Goal: Task Accomplishment & Management: Use online tool/utility

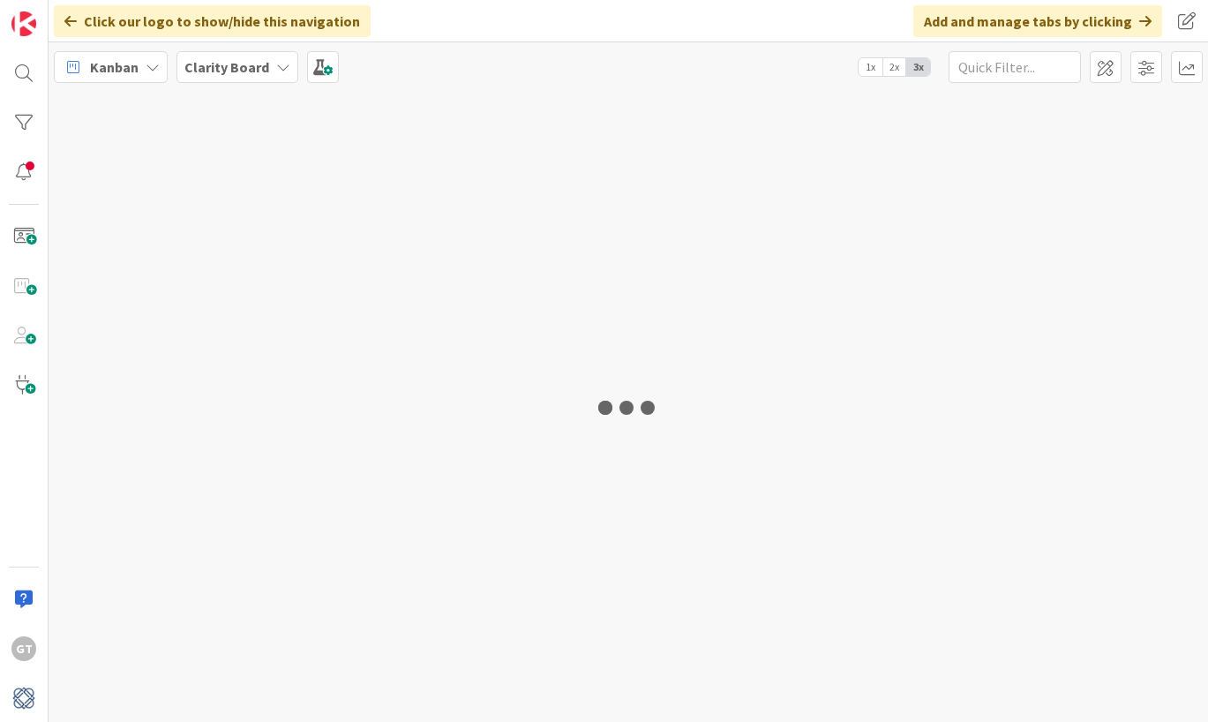
click at [874, 68] on span "1x" at bounding box center [870, 67] width 24 height 18
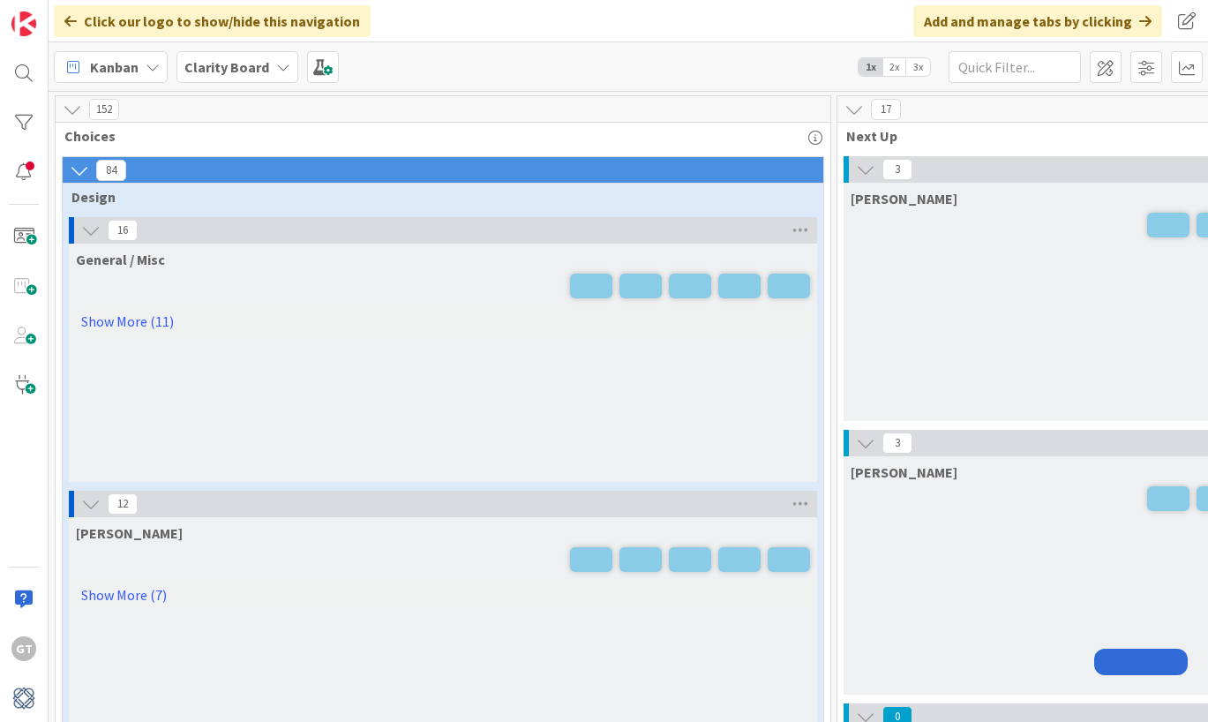
click at [871, 70] on span "1x" at bounding box center [870, 67] width 24 height 18
click at [864, 72] on span "1x" at bounding box center [870, 67] width 24 height 18
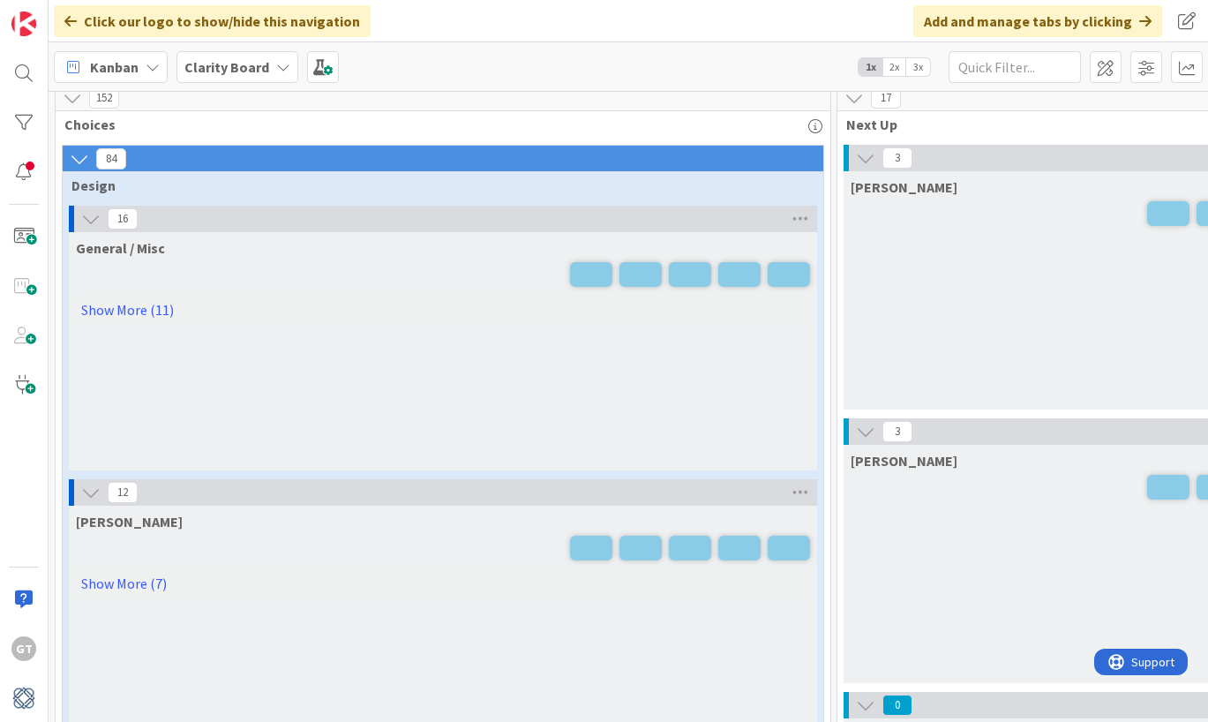
scroll to position [0, 1]
click at [898, 67] on span "2x" at bounding box center [894, 67] width 24 height 18
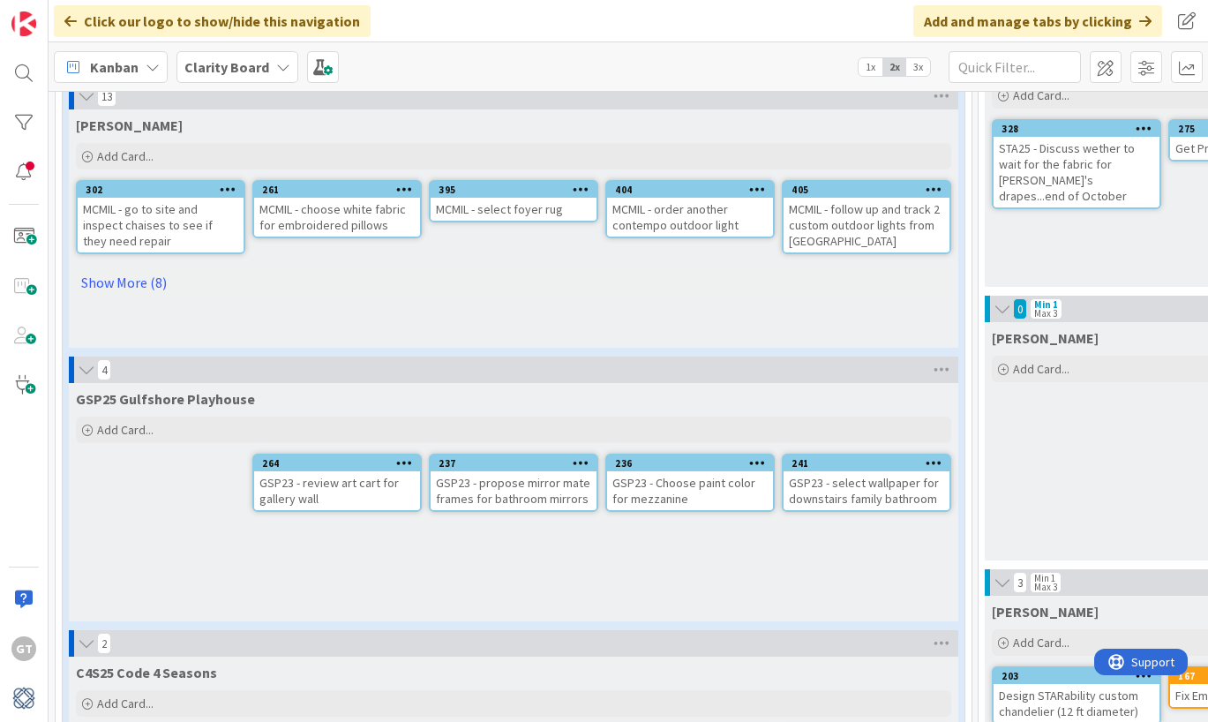
scroll to position [427, 0]
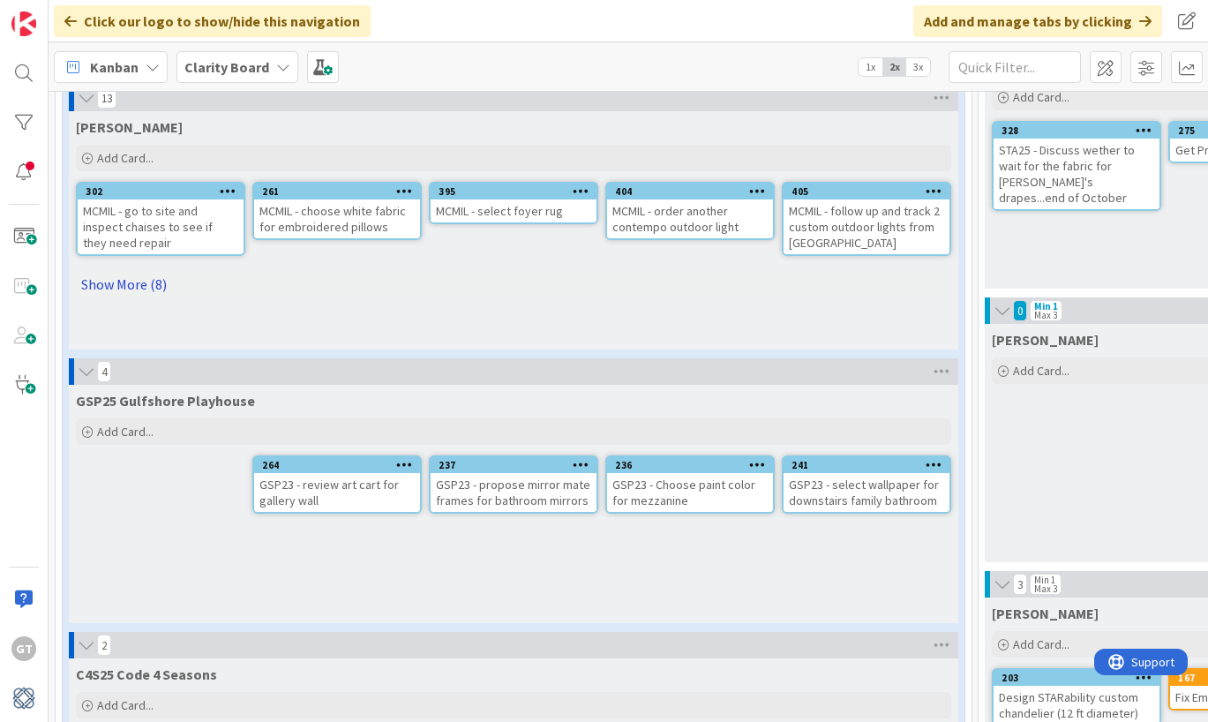
click at [123, 290] on link "Show More (8)" at bounding box center [513, 284] width 875 height 28
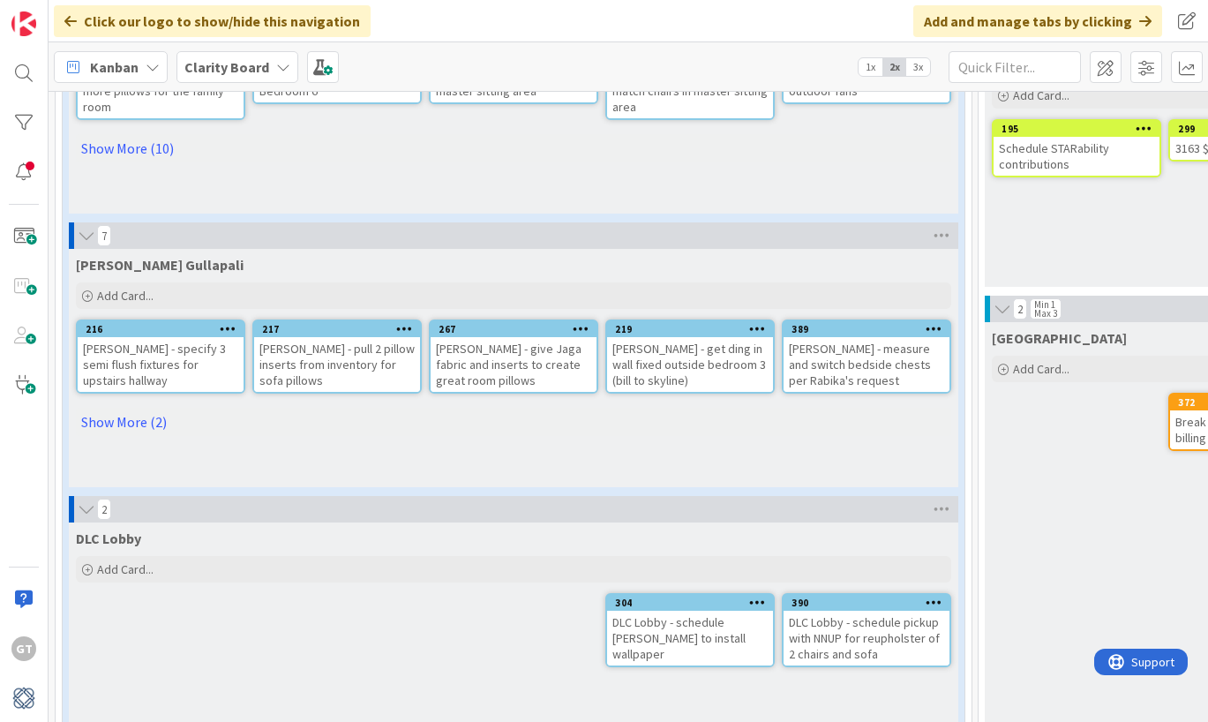
scroll to position [0, 0]
click at [103, 411] on link "Show More (2)" at bounding box center [513, 422] width 875 height 28
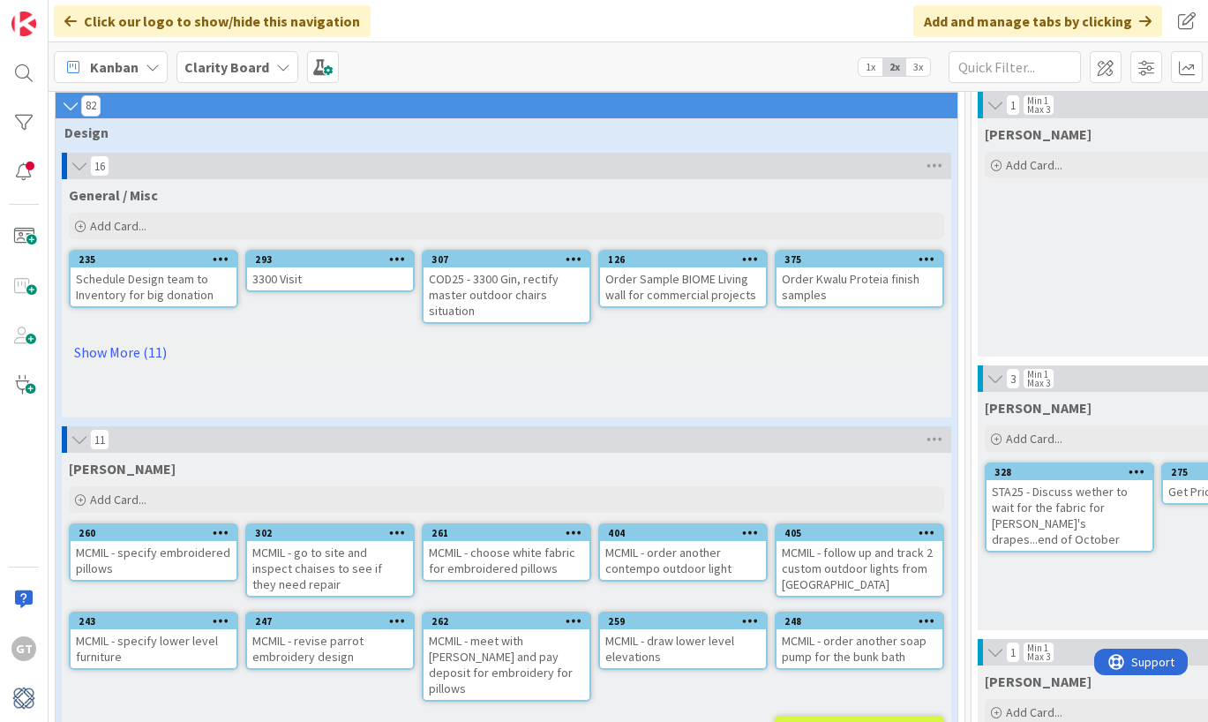
scroll to position [94, 0]
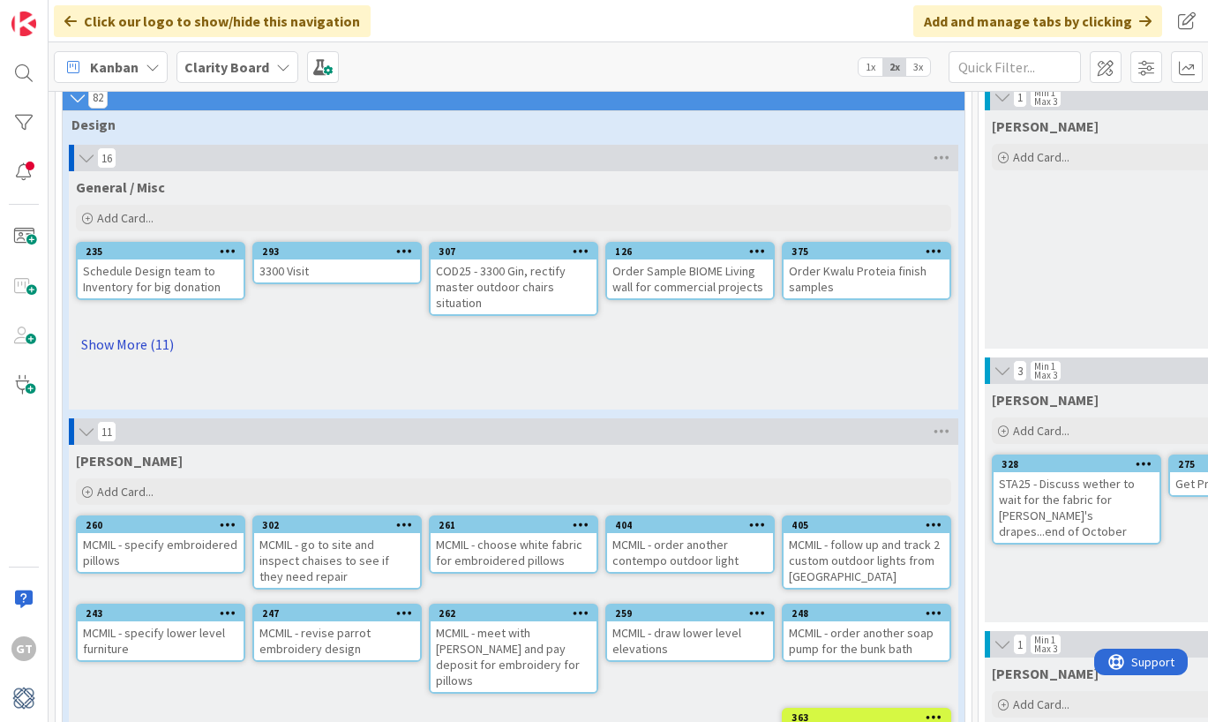
click at [137, 347] on link "Show More (11)" at bounding box center [513, 344] width 875 height 28
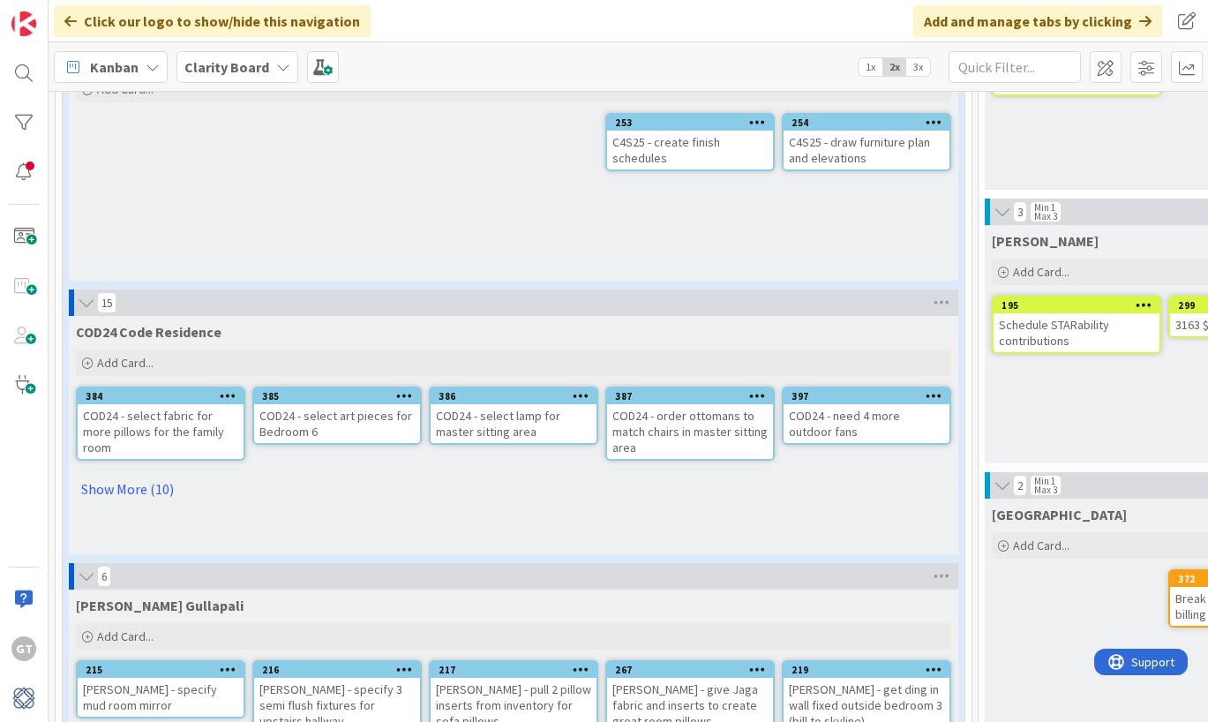
scroll to position [1349, 0]
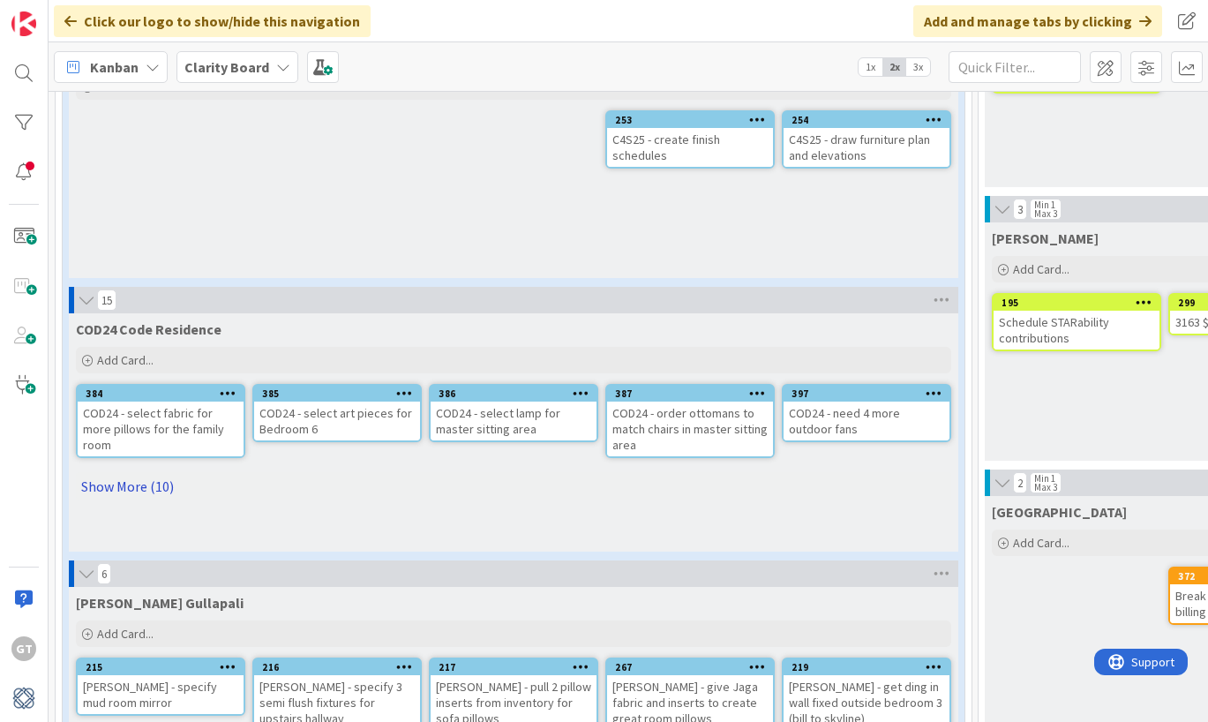
click at [94, 472] on link "Show More (10)" at bounding box center [513, 486] width 875 height 28
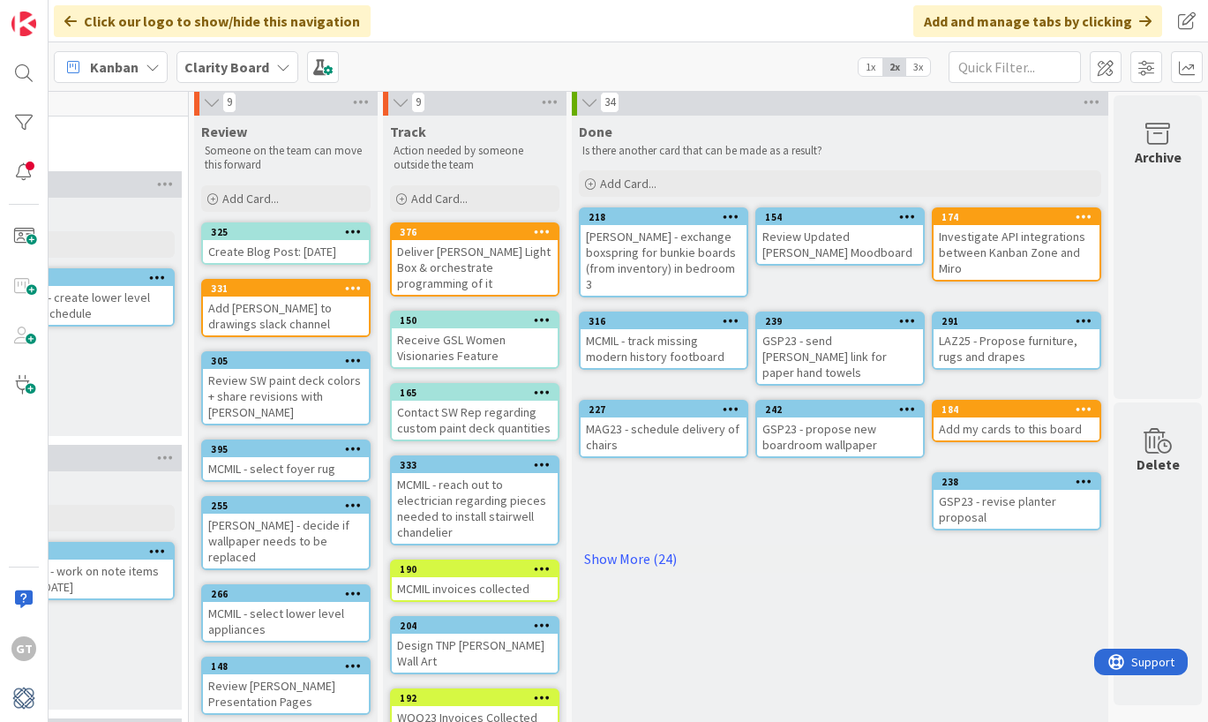
scroll to position [6, 1895]
click at [617, 544] on link "Show More (24)" at bounding box center [840, 558] width 522 height 28
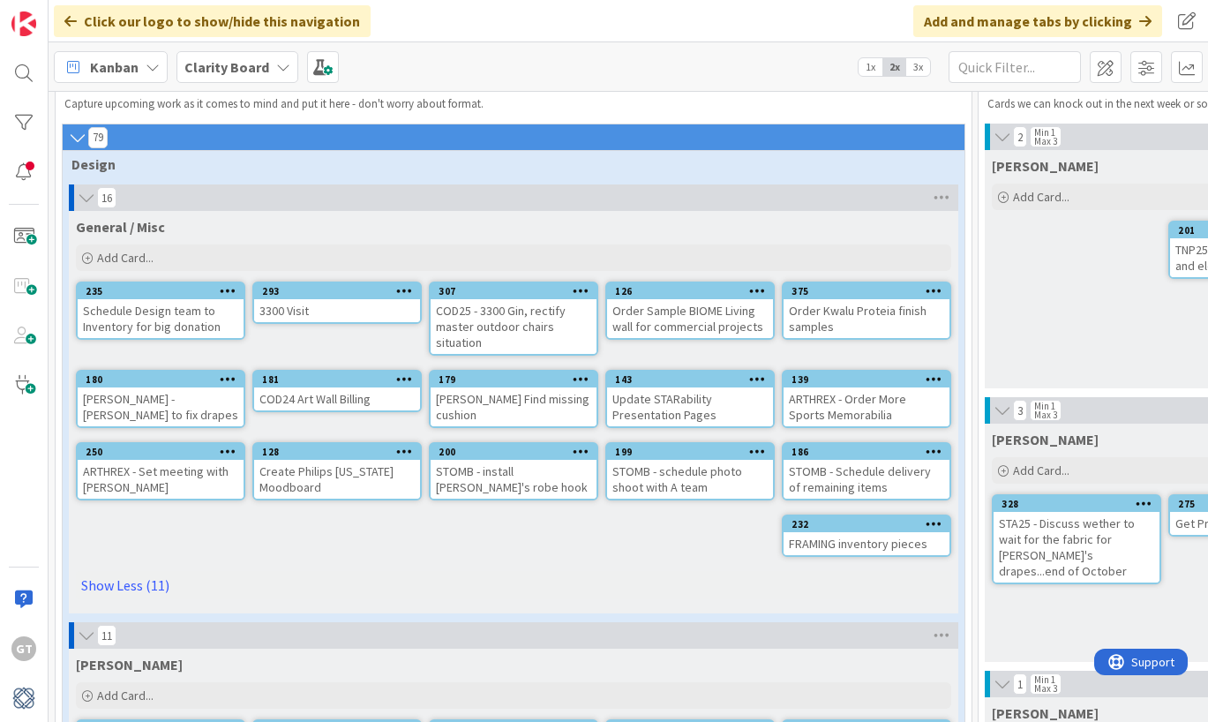
scroll to position [92, 0]
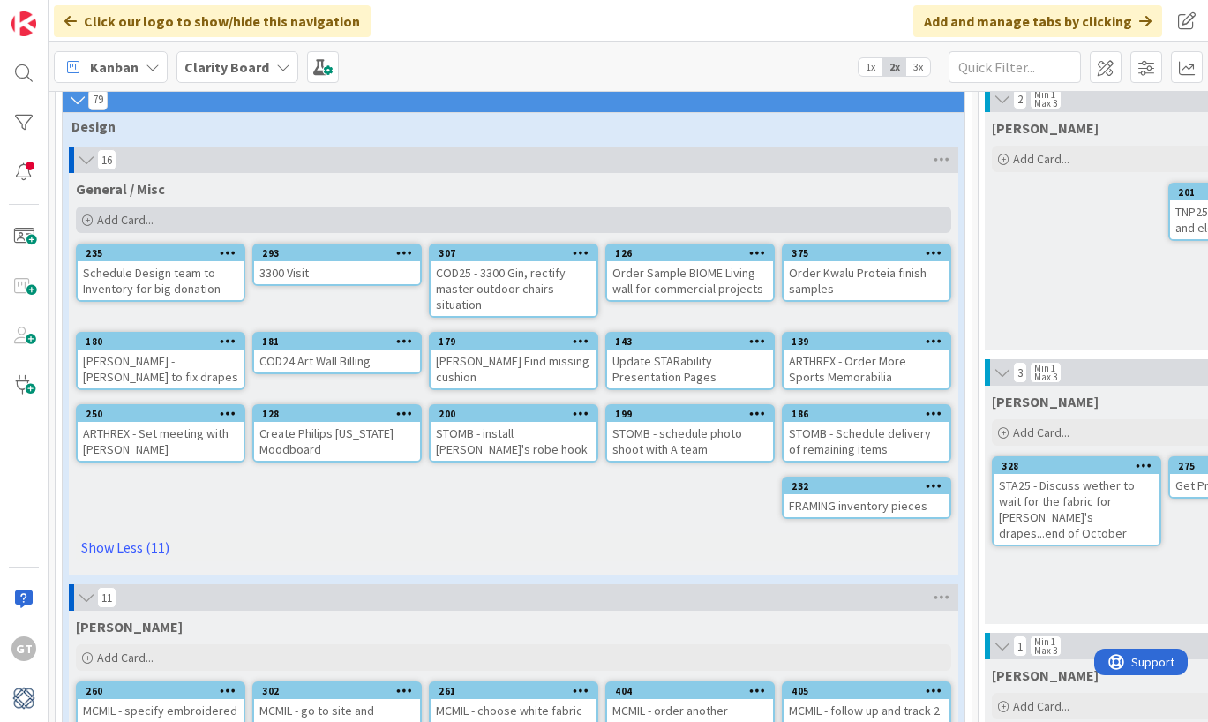
click at [99, 220] on span "Add Card..." at bounding box center [125, 220] width 56 height 16
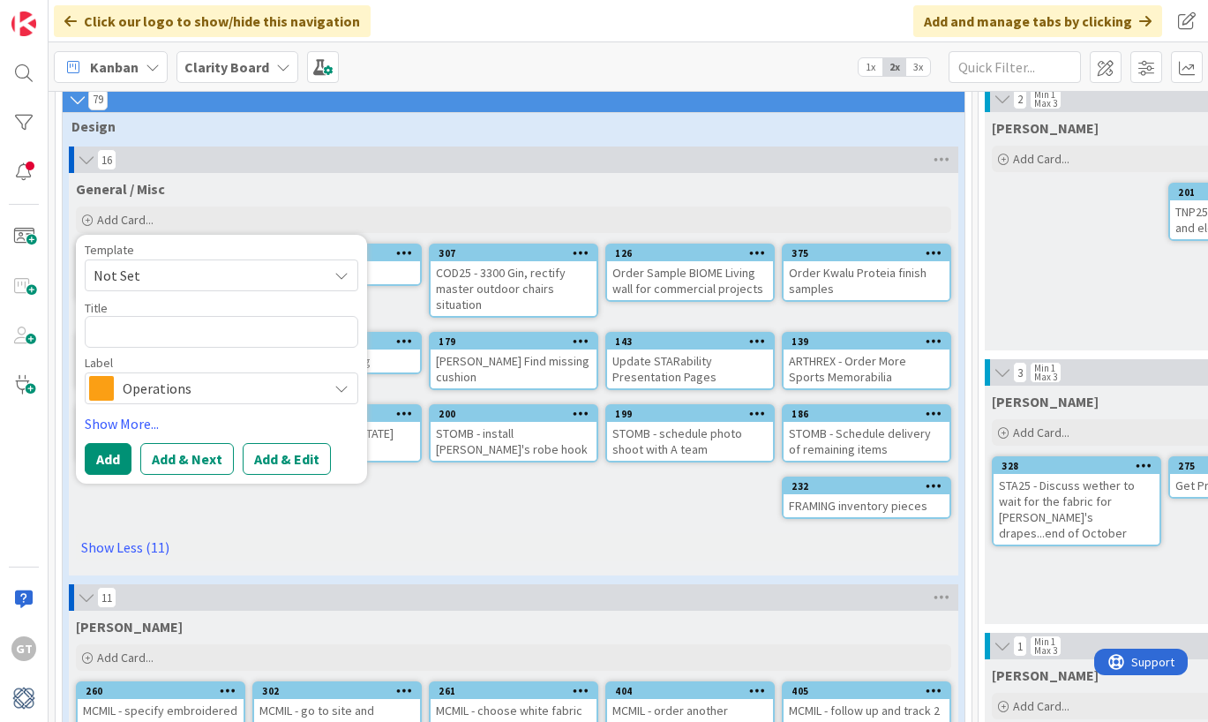
click at [195, 275] on span "Not Set" at bounding box center [204, 275] width 221 height 23
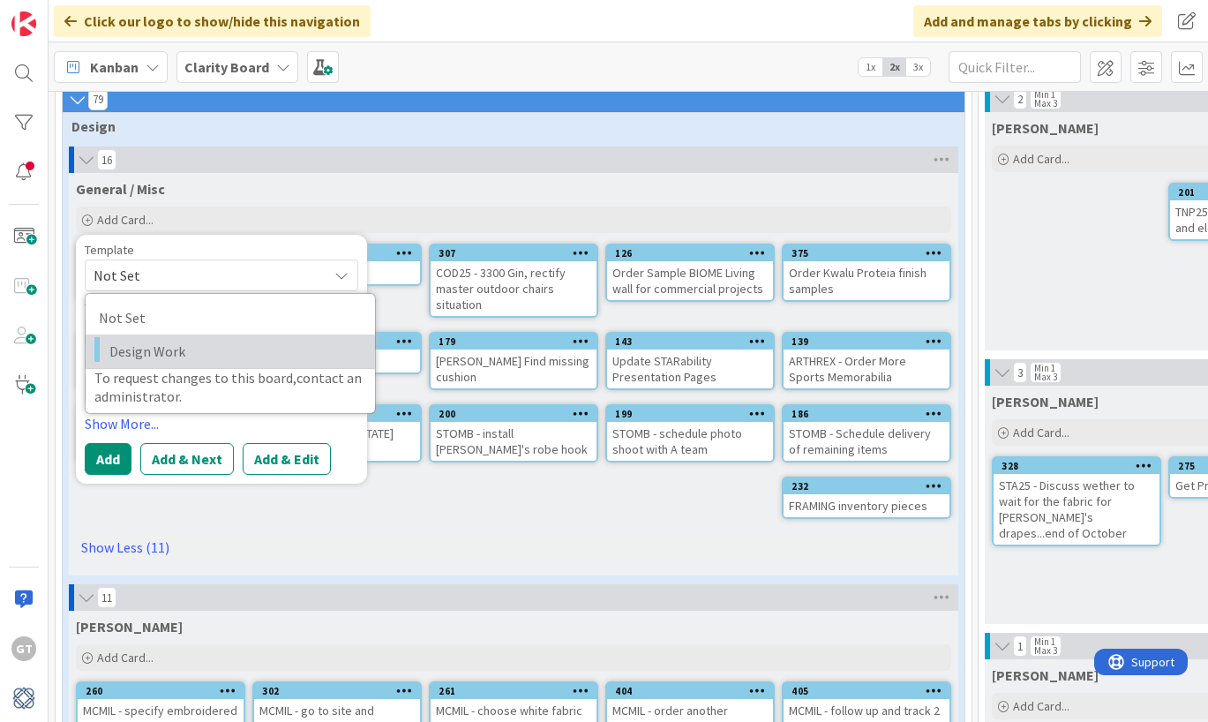
click at [159, 349] on span "Design Work" at bounding box center [235, 351] width 252 height 23
type textarea "x"
type textarea "Design Work"
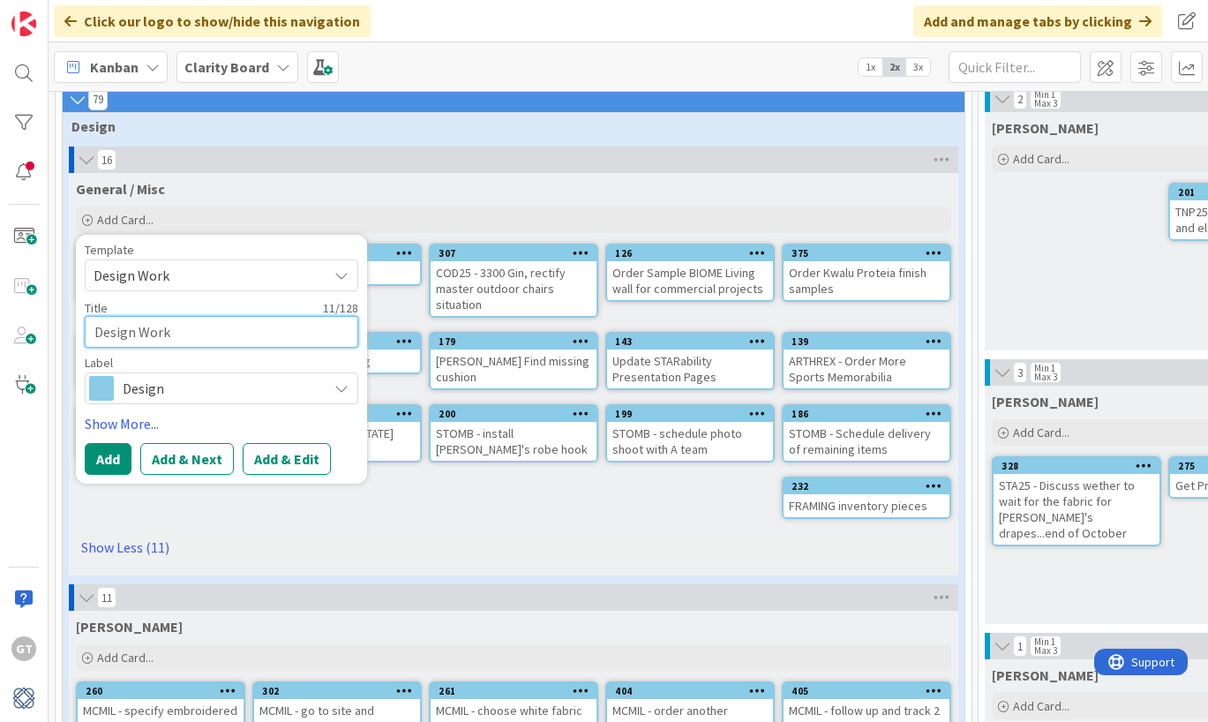
drag, startPoint x: 206, startPoint y: 339, endPoint x: 97, endPoint y: 332, distance: 109.6
click at [97, 332] on textarea "Design Work" at bounding box center [221, 332] width 273 height 32
type textarea "x"
type textarea "V"
type textarea "x"
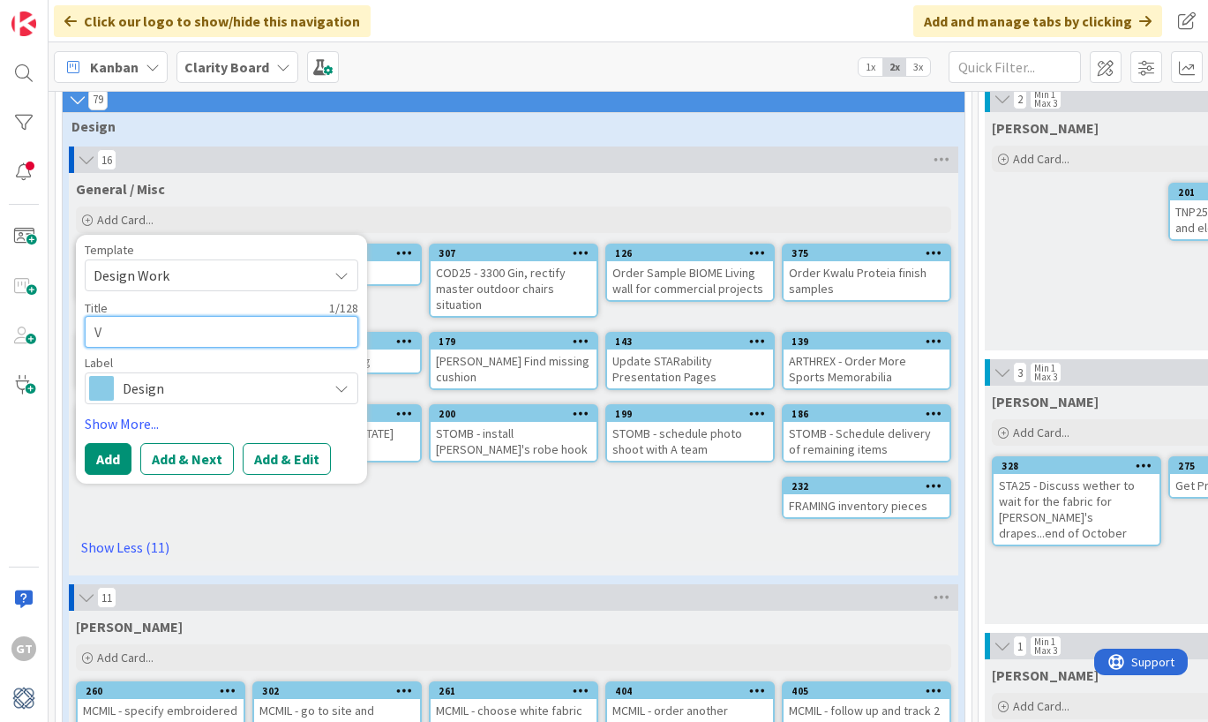
type textarea "Vi"
type textarea "x"
type textarea "Viv"
type textarea "x"
type textarea "Vivk"
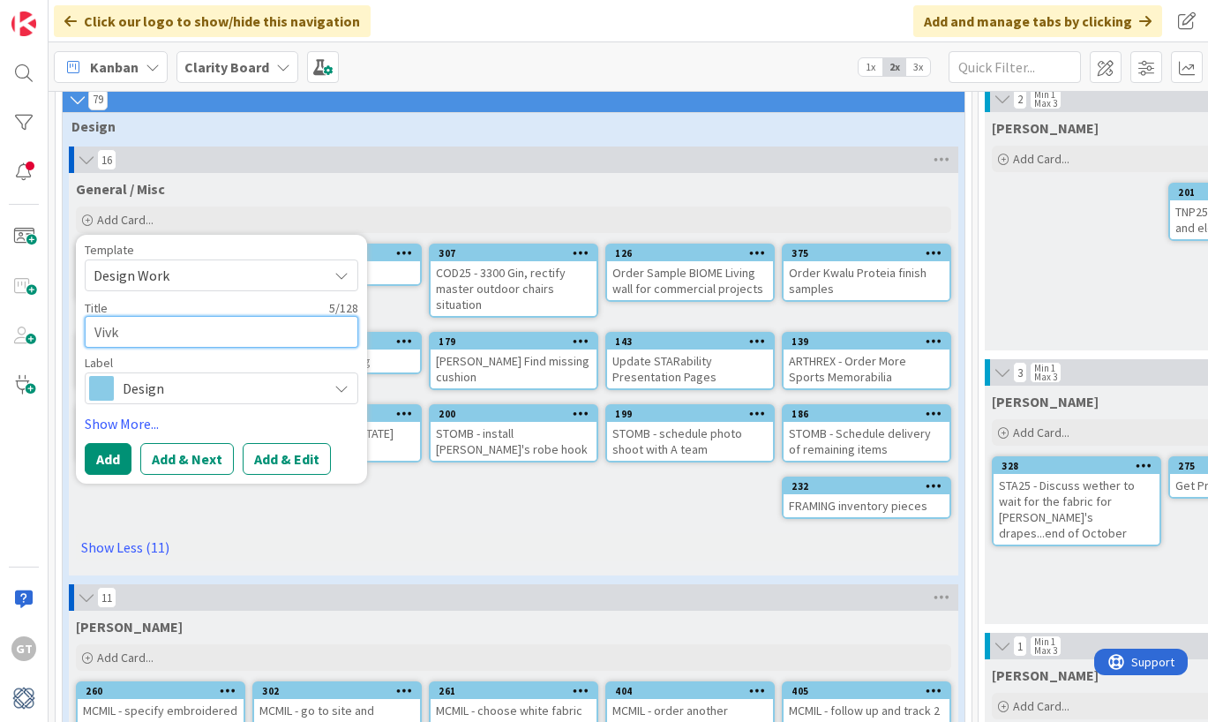
type textarea "x"
type textarea "Vivky"
type textarea "x"
type textarea "Vicky"
type textarea "x"
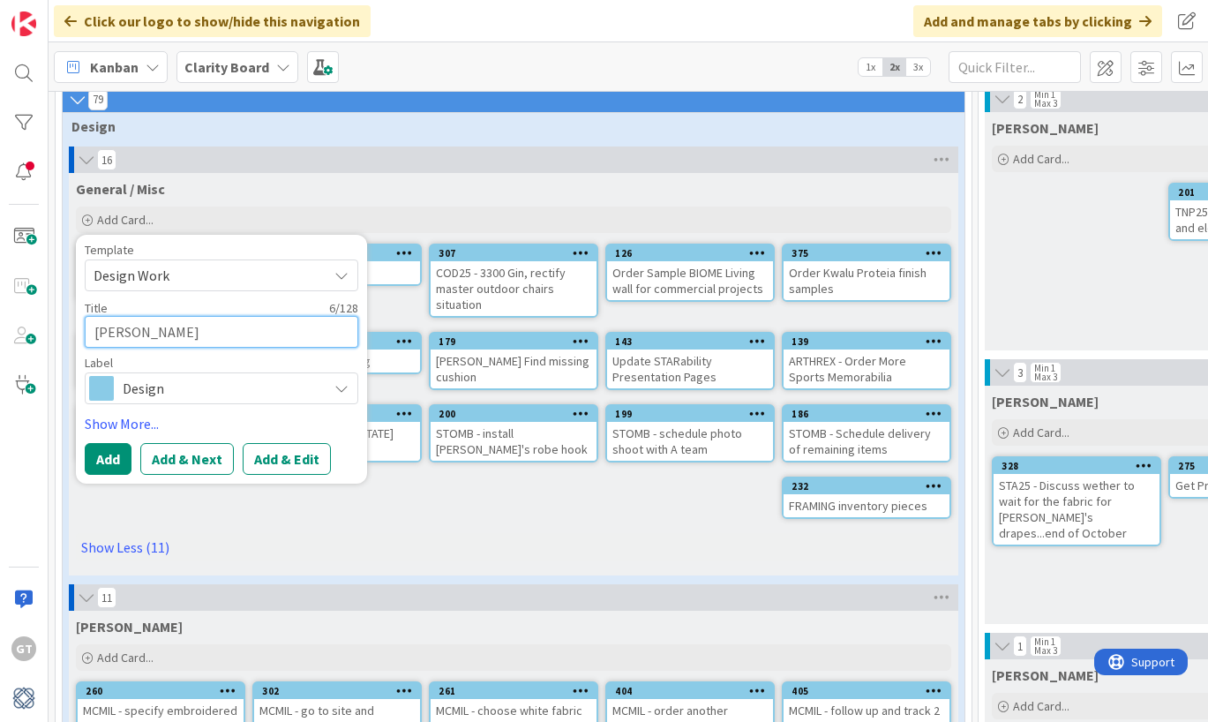
type textarea "Vicky T"
type textarea "x"
type textarea "Vicky Ta"
type textarea "x"
type textarea "Vicky T"
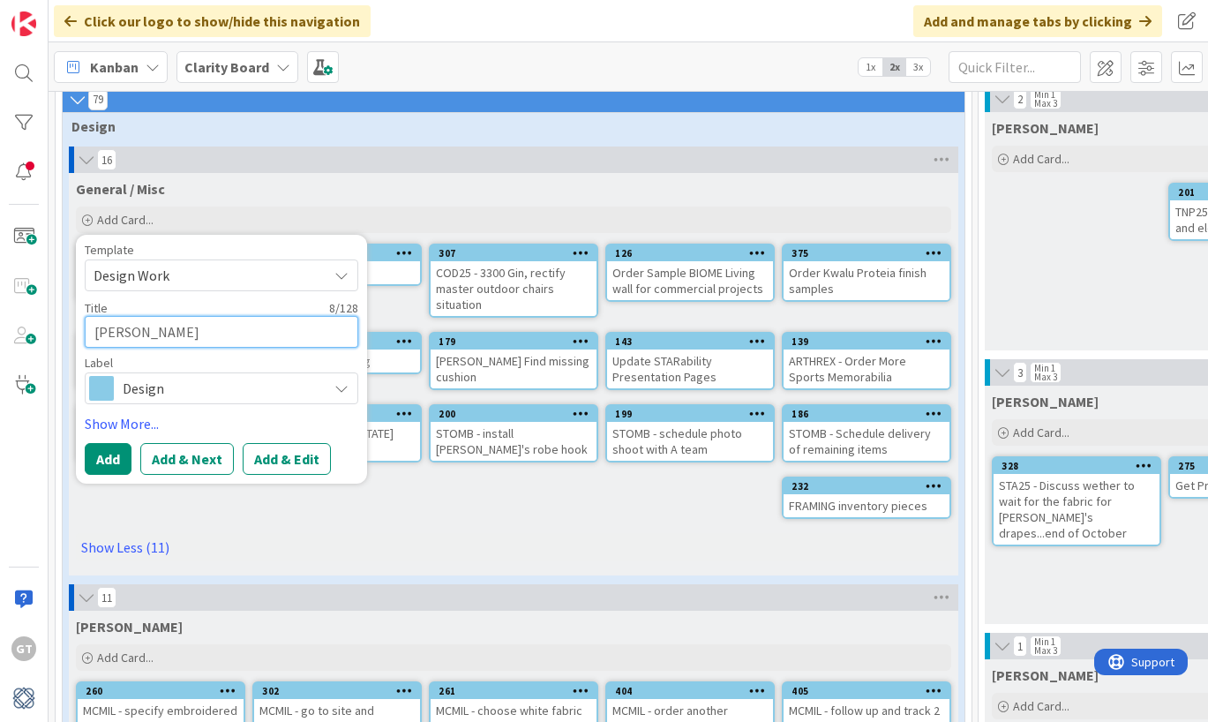
type textarea "x"
type textarea "Vicky Tr"
type textarea "x"
type textarea "Vicky Tra"
type textarea "x"
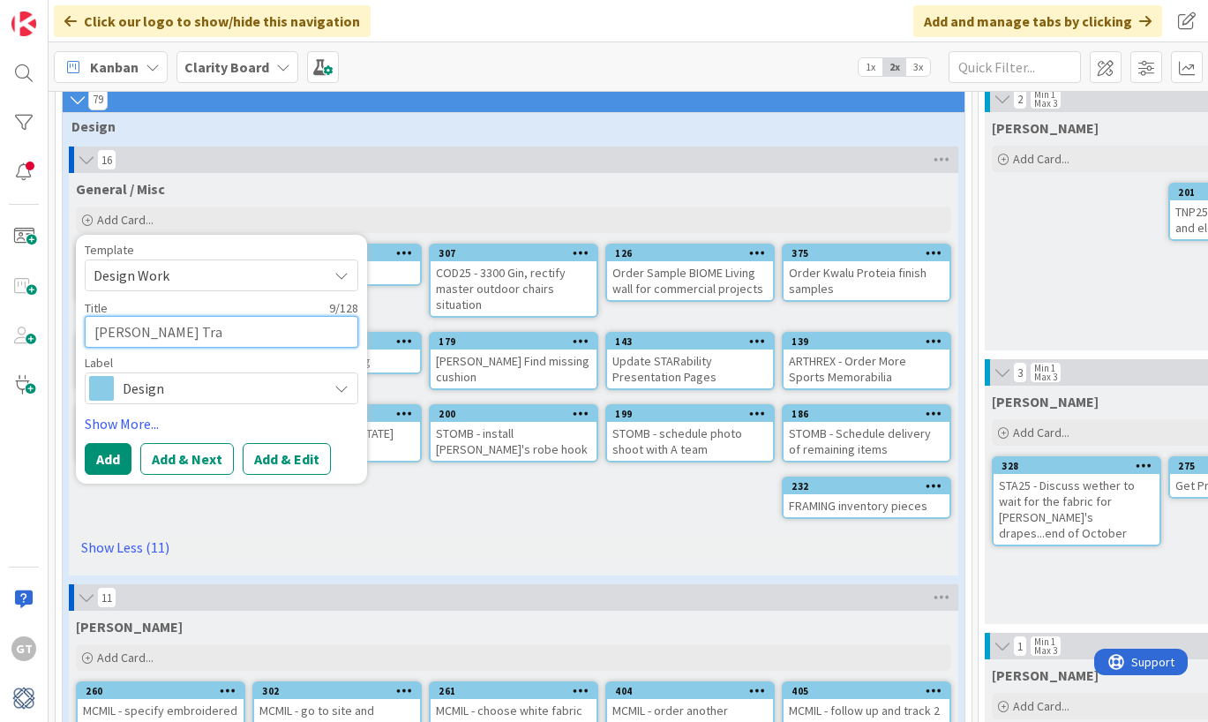
type textarea "Vicky Trac"
type textarea "x"
type textarea "Vicky Tracy"
type textarea "x"
type textarea "Vicky Tracy"
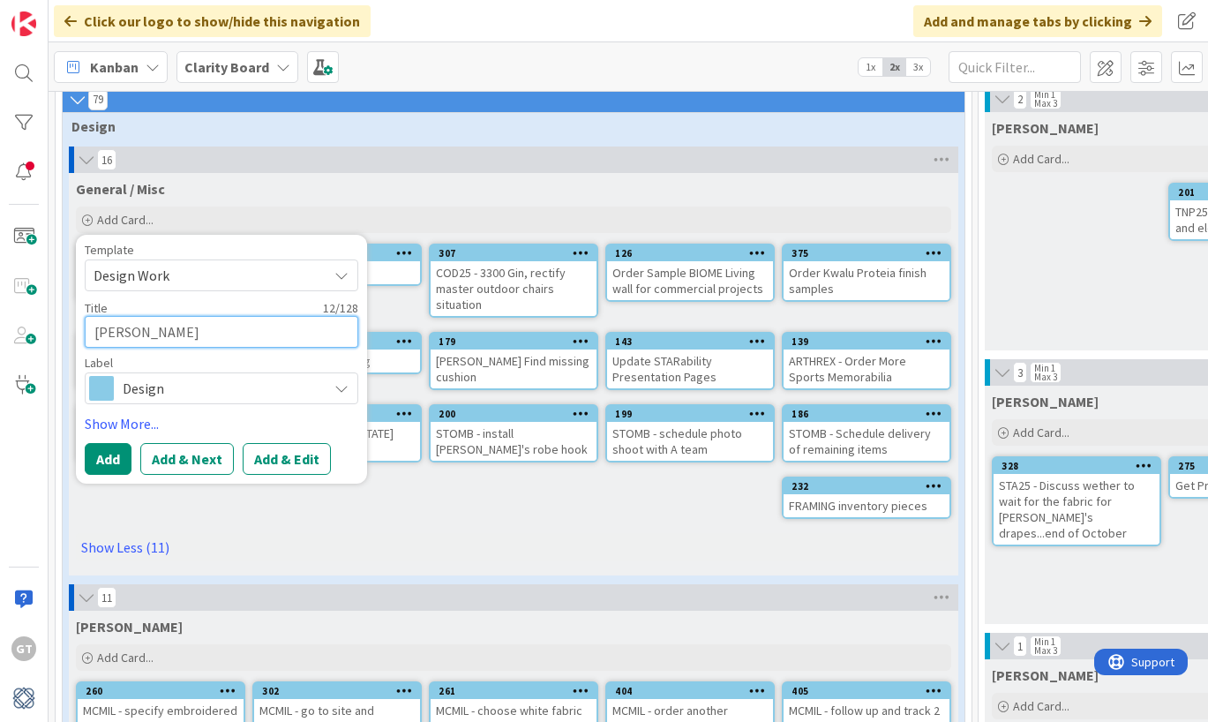
click at [123, 336] on textarea "Vicky Tracy" at bounding box center [221, 332] width 273 height 32
type textarea "x"
type textarea "Vick Tracy"
type textarea "x"
type textarea "Vicki Tracy"
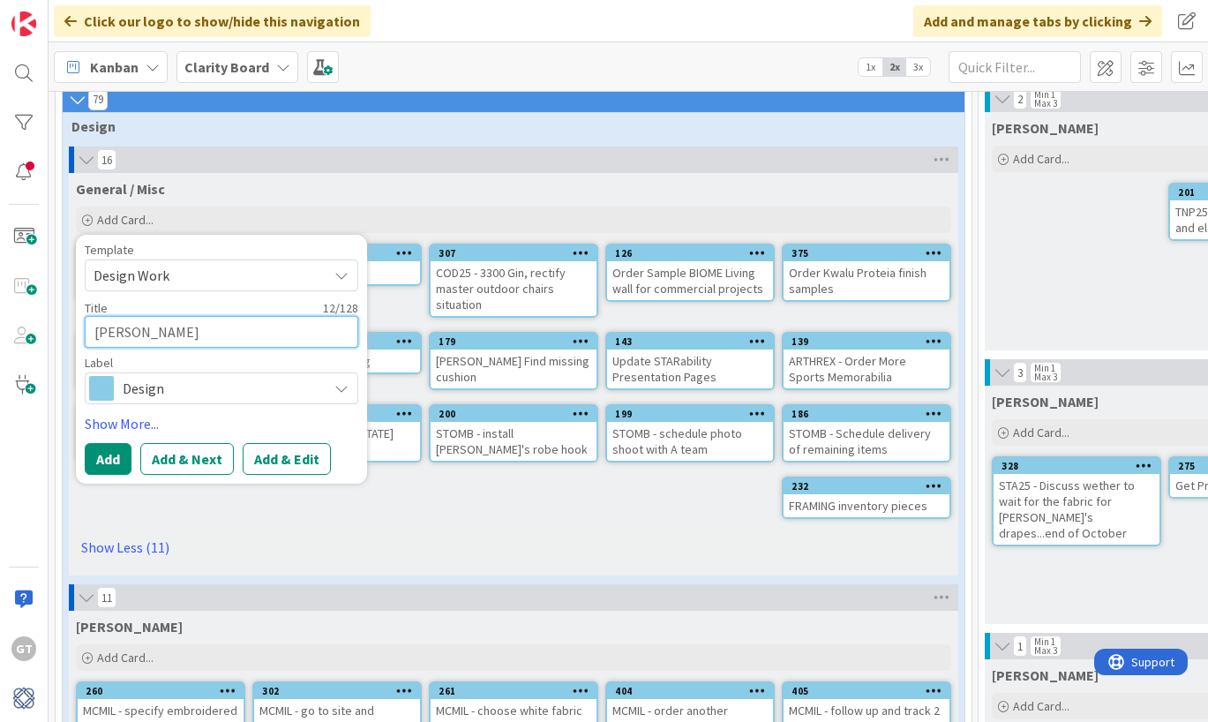
click at [189, 335] on textarea "Vicki Tracy" at bounding box center [221, 332] width 273 height 32
type textarea "x"
type textarea "Vicki Tracy P"
type textarea "x"
type textarea "Vicki Tracy Pr"
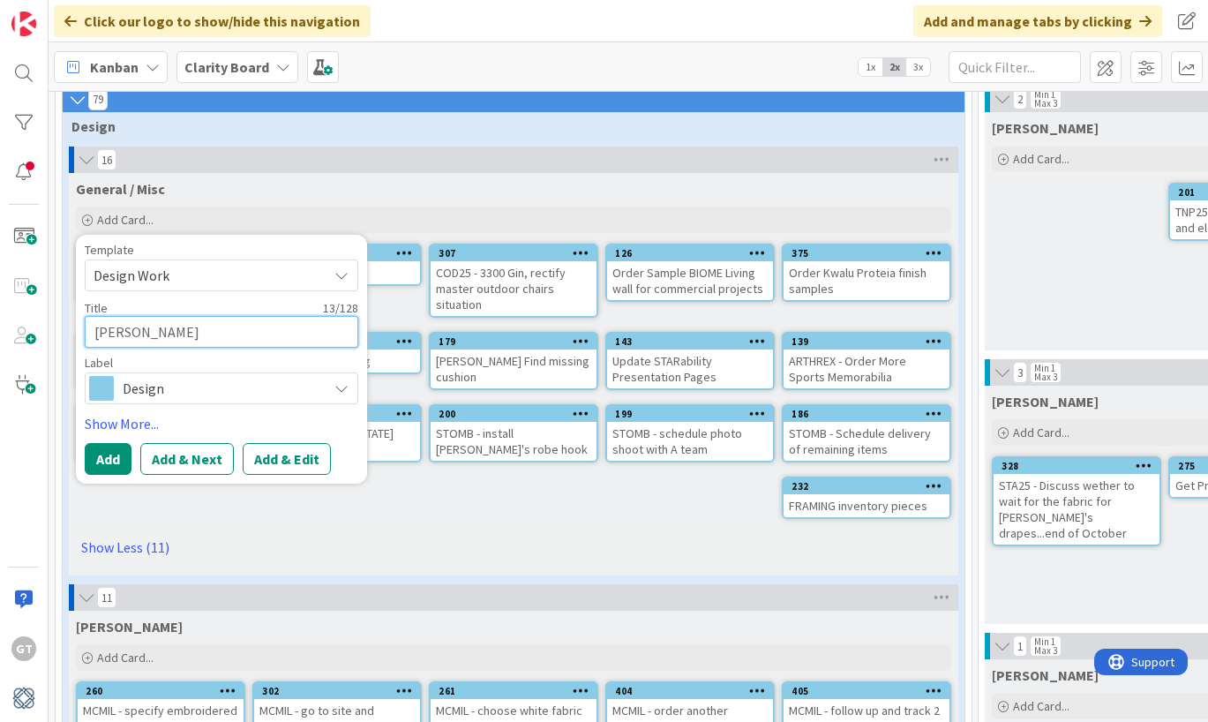
type textarea "x"
type textarea "Vicki Tracy Pro"
type textarea "x"
type textarea "Vicki Tracy Proj"
type textarea "x"
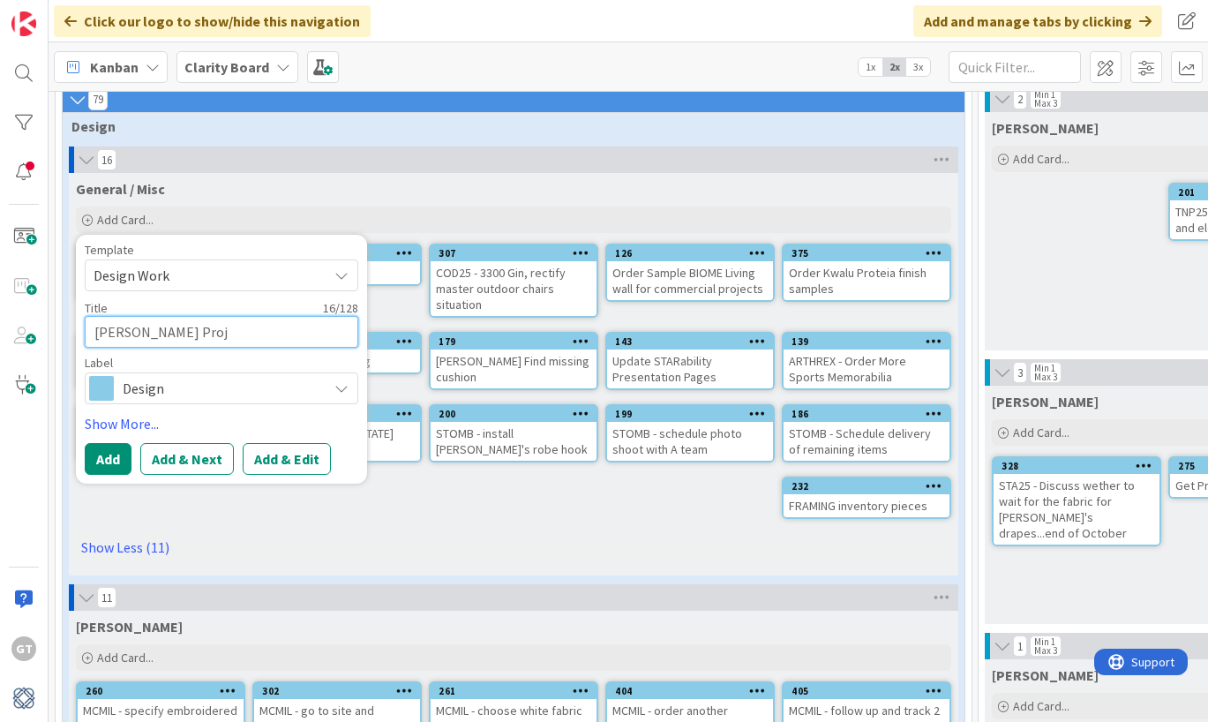
type textarea "Vicki Tracy Proje"
type textarea "x"
type textarea "Vicki Tracy Projec"
type textarea "x"
type textarea "Vicki Tracy Project"
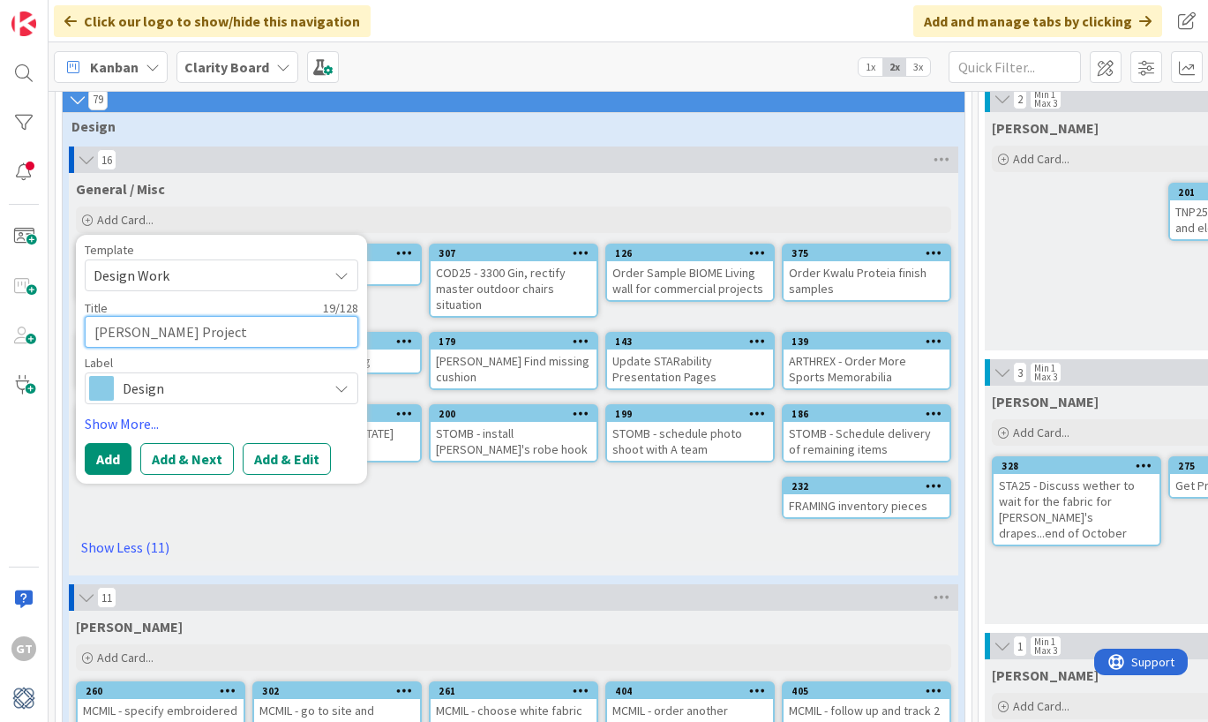
type textarea "x"
type textarea "Vicki Tracy Project"
click at [123, 425] on link "Show More..." at bounding box center [221, 423] width 273 height 21
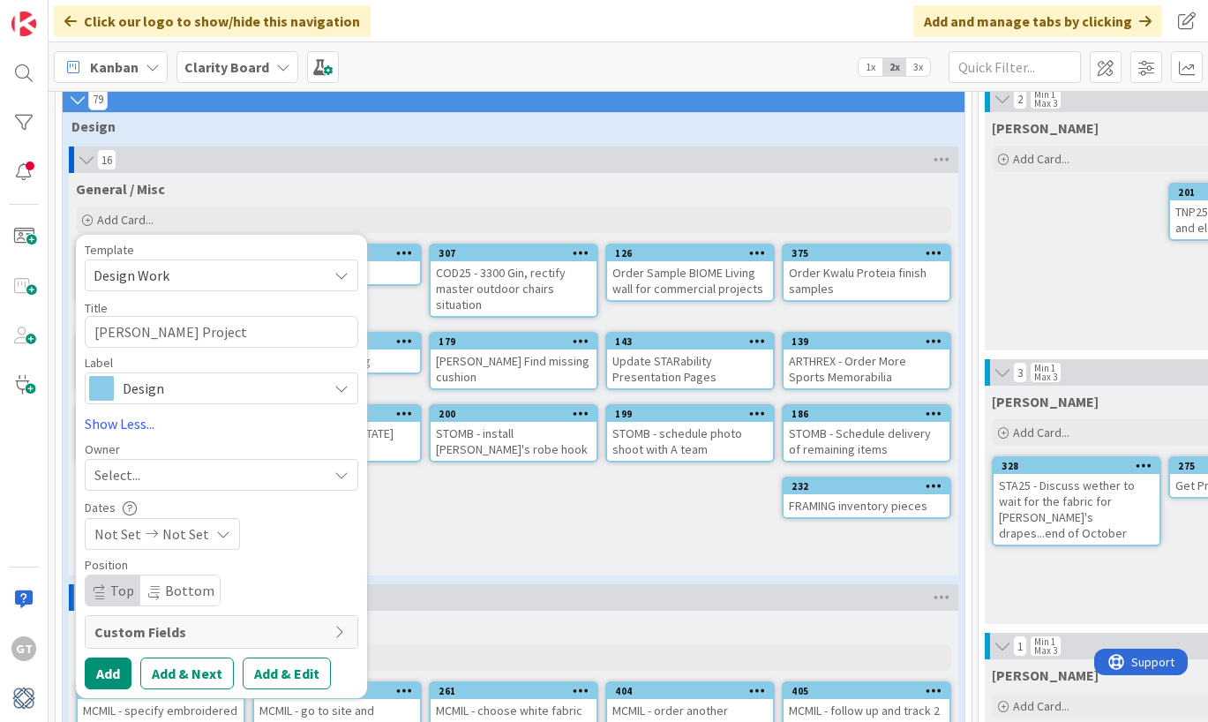
click at [203, 475] on div "Select..." at bounding box center [210, 474] width 233 height 21
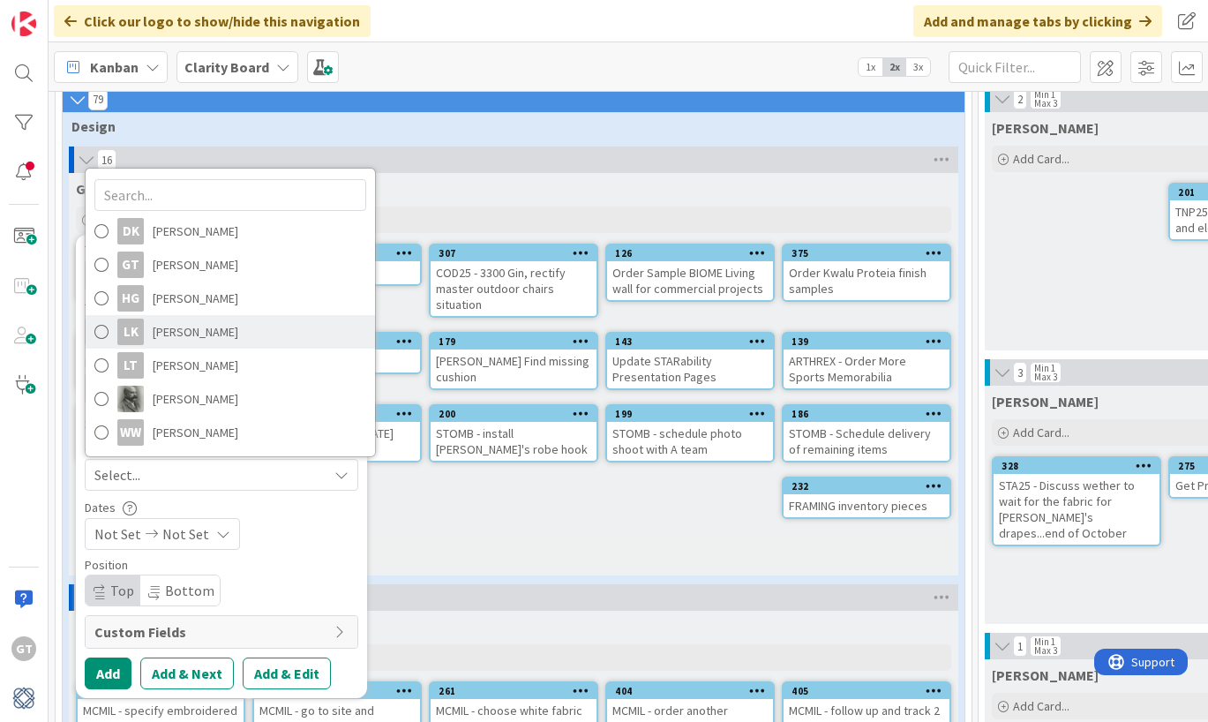
click at [189, 336] on span "Lisa Kahn" at bounding box center [196, 331] width 86 height 26
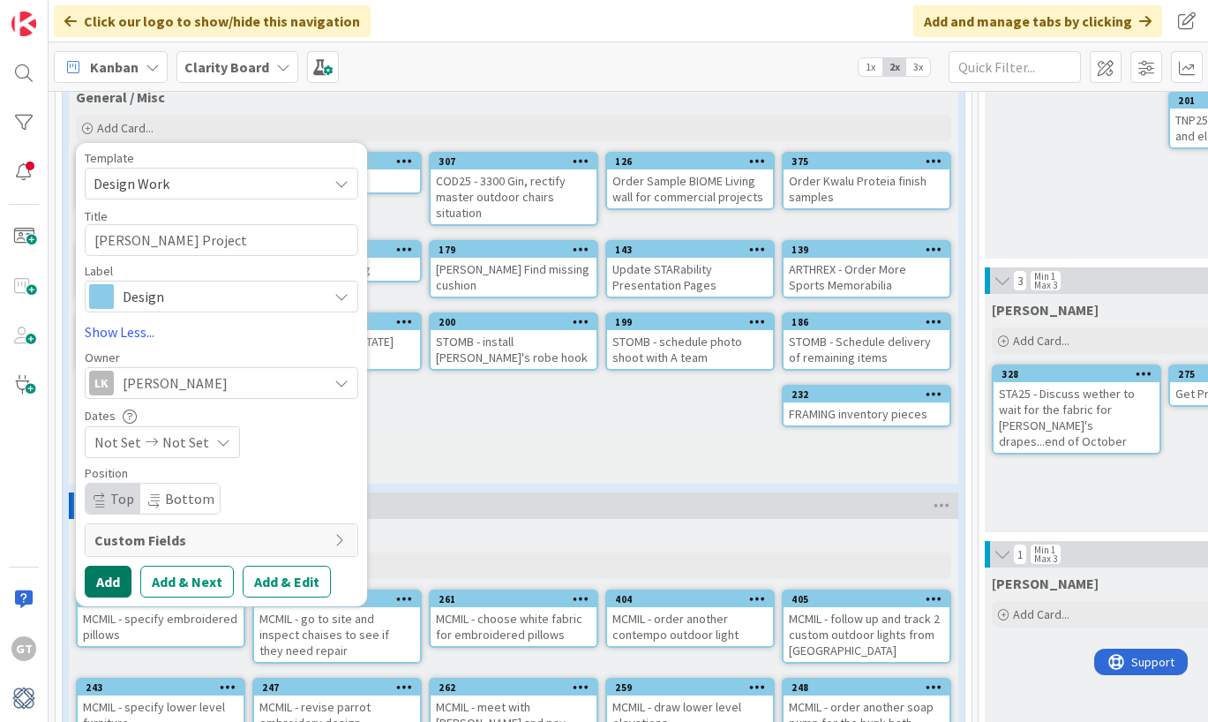
scroll to position [183, 0]
click at [106, 587] on button "Add" at bounding box center [108, 581] width 47 height 32
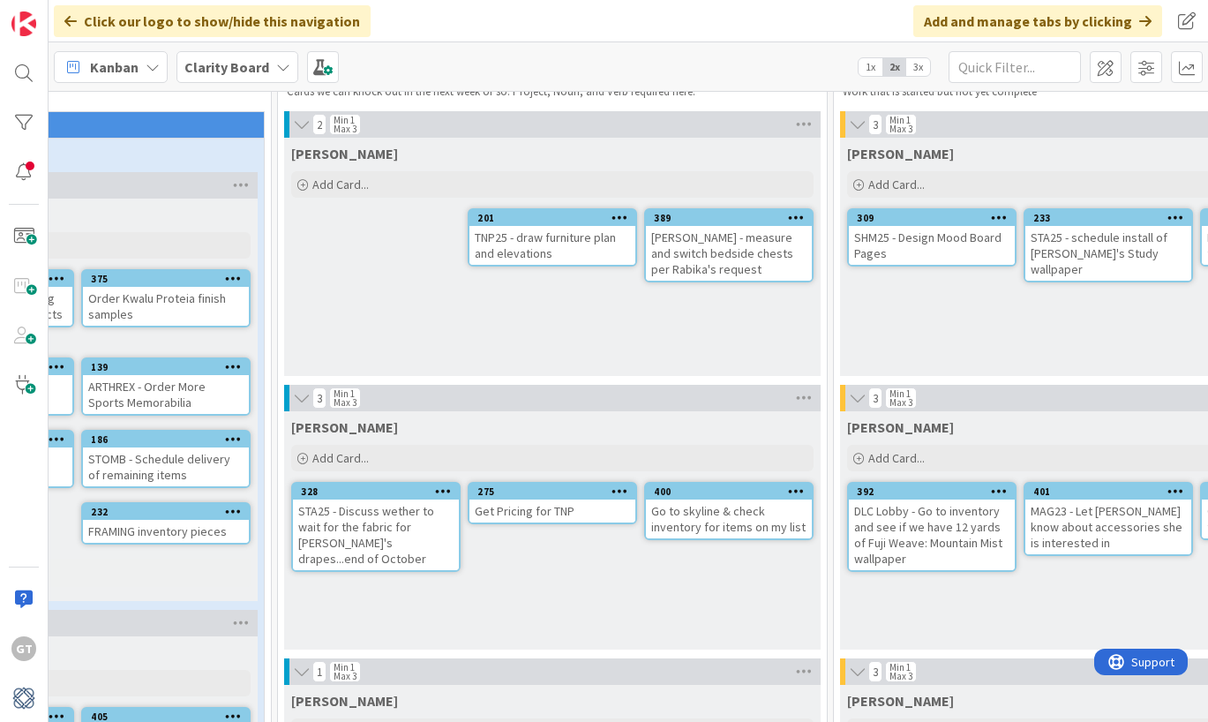
scroll to position [16, 700]
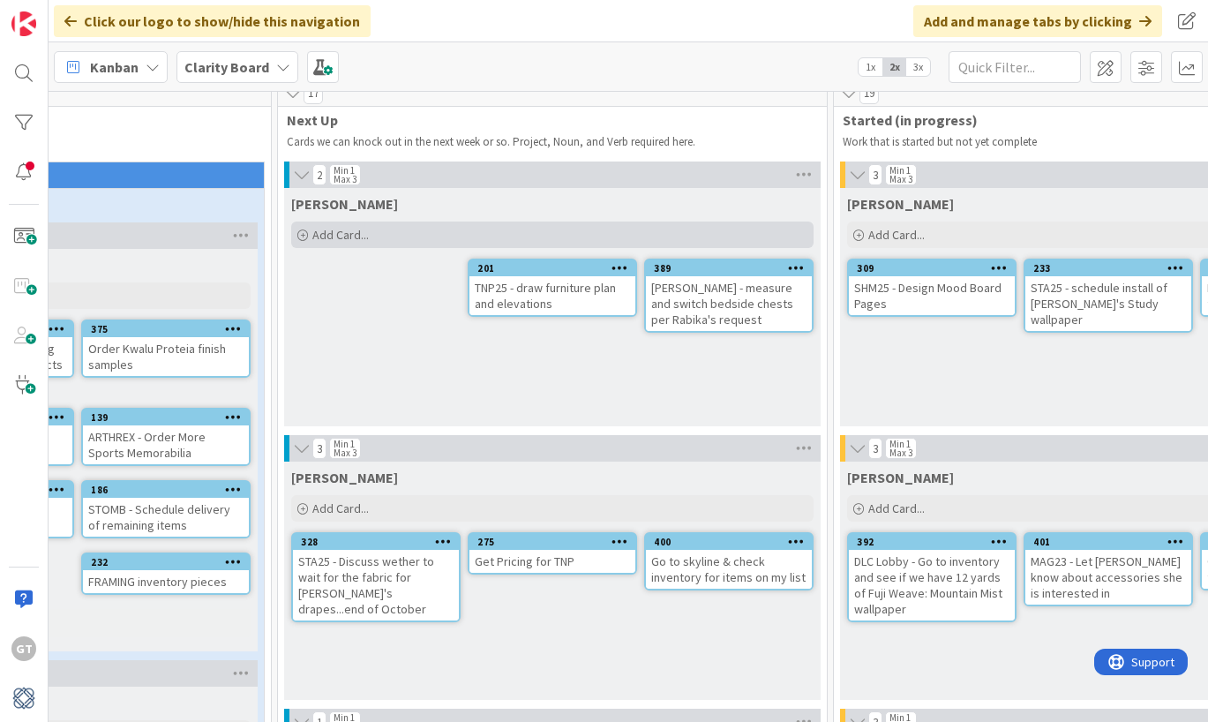
click at [325, 236] on span "Add Card..." at bounding box center [340, 235] width 56 height 16
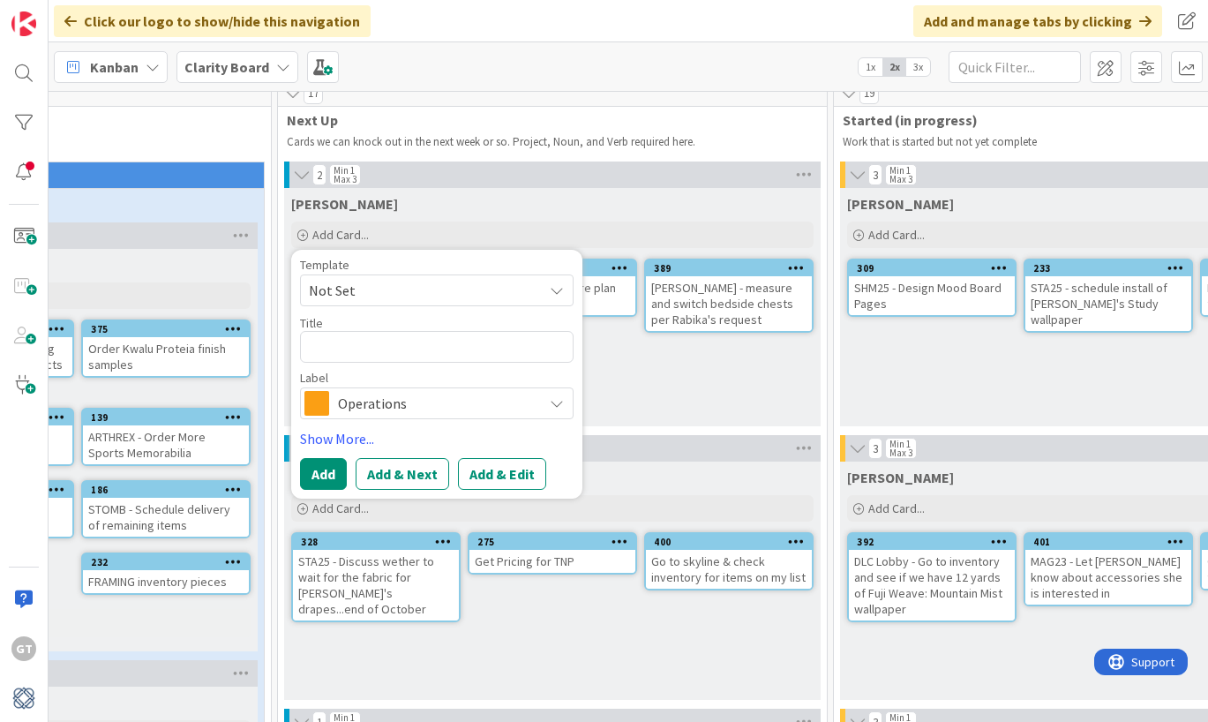
click at [396, 289] on span "Not Set" at bounding box center [419, 290] width 221 height 23
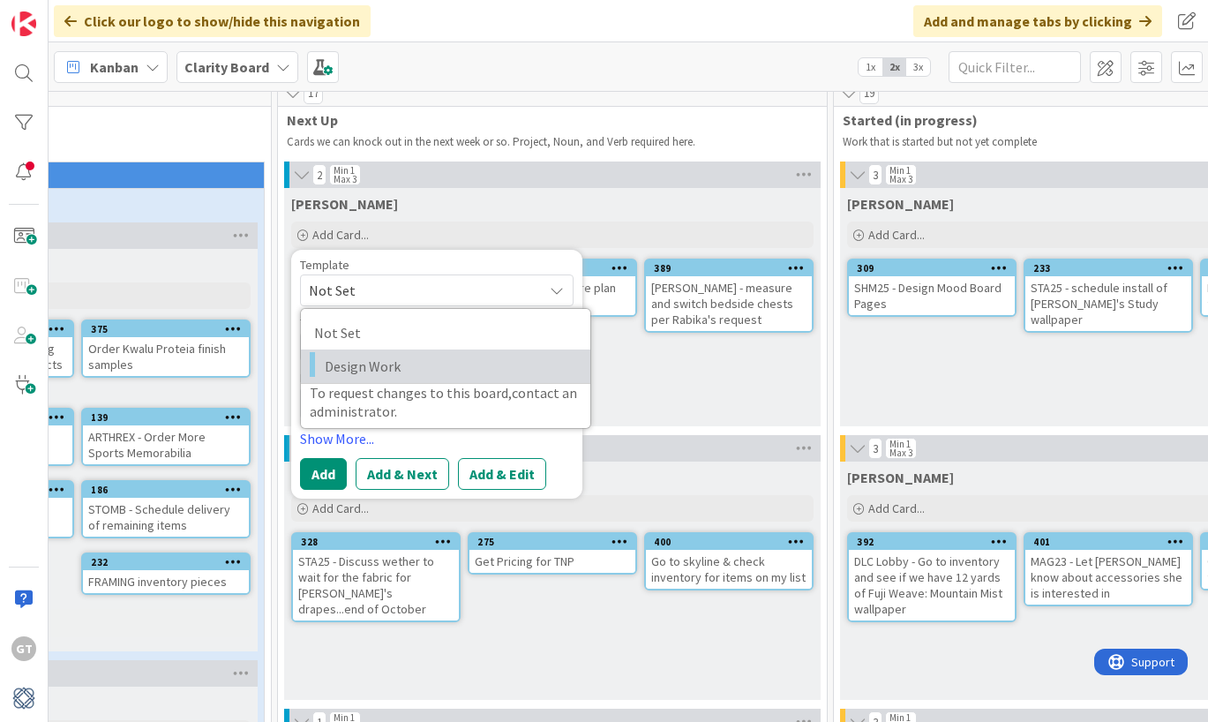
click at [381, 357] on span "Design Work" at bounding box center [451, 366] width 252 height 23
type textarea "x"
type textarea "Design Work"
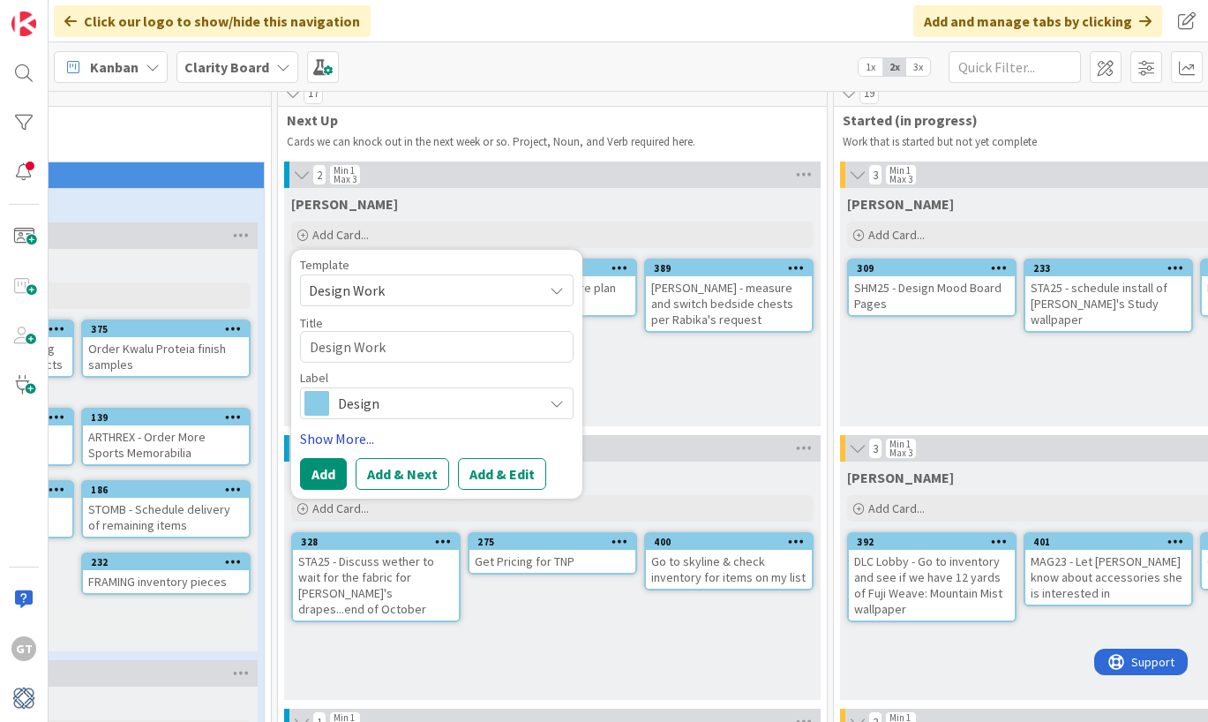
click at [338, 441] on link "Show More..." at bounding box center [436, 438] width 273 height 21
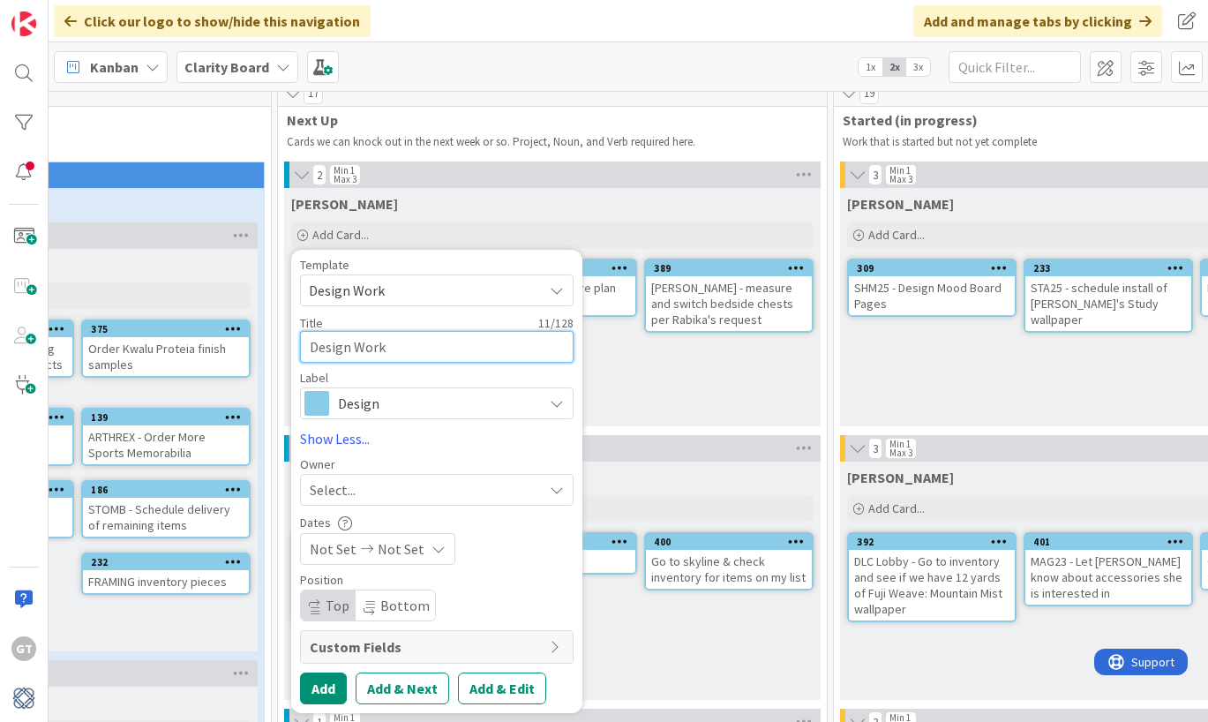
click at [393, 348] on textarea "Design Work" at bounding box center [436, 347] width 273 height 32
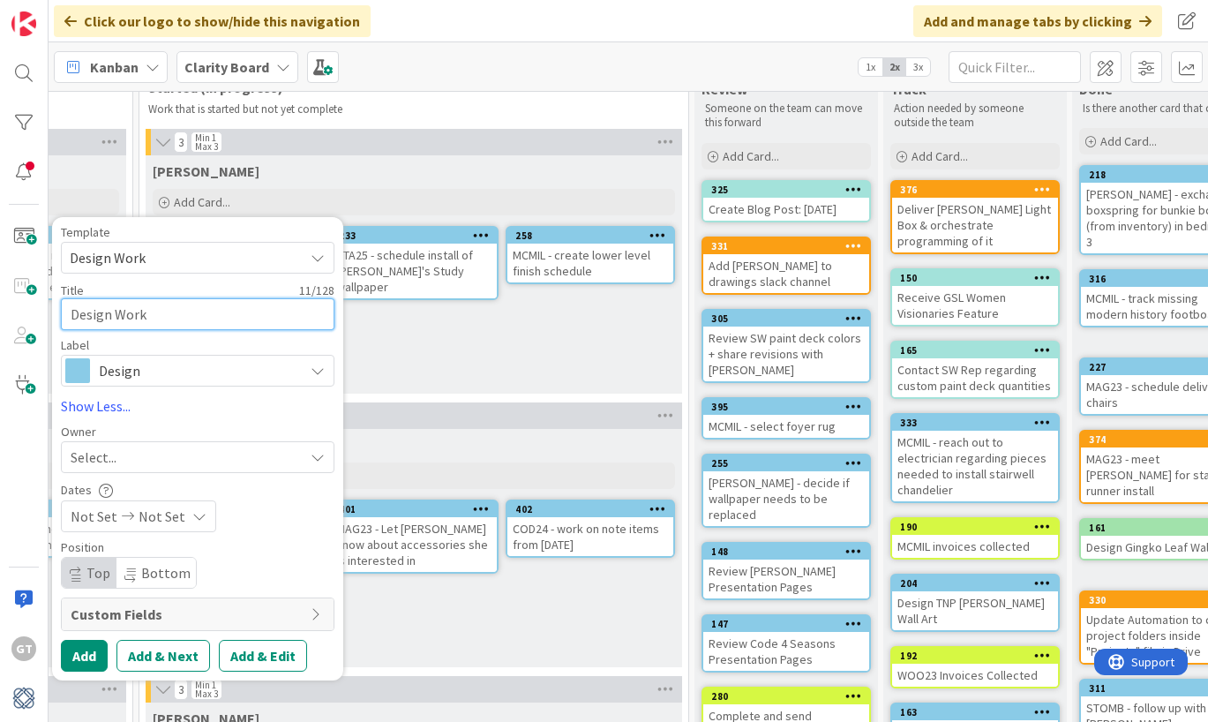
scroll to position [49, 1394]
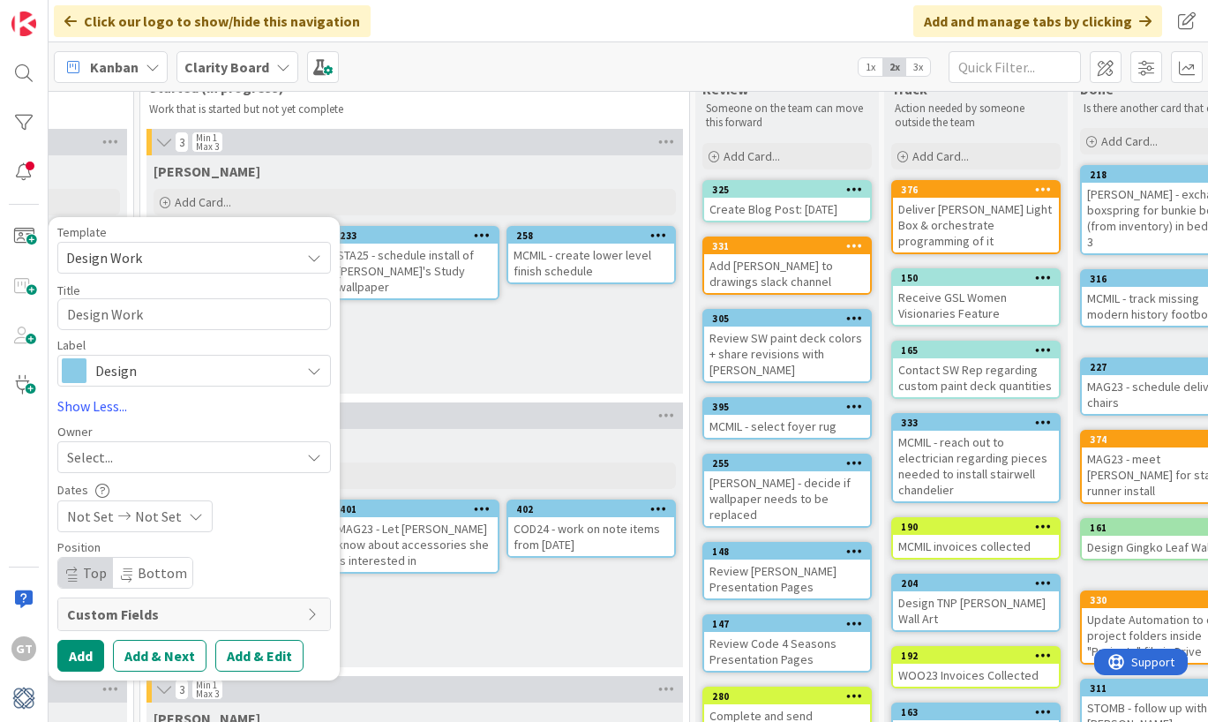
click at [385, 328] on div "Gina Add Card... 258 MCMIL - create lower level finish schedule 233 STA25 - sch…" at bounding box center [414, 274] width 536 height 238
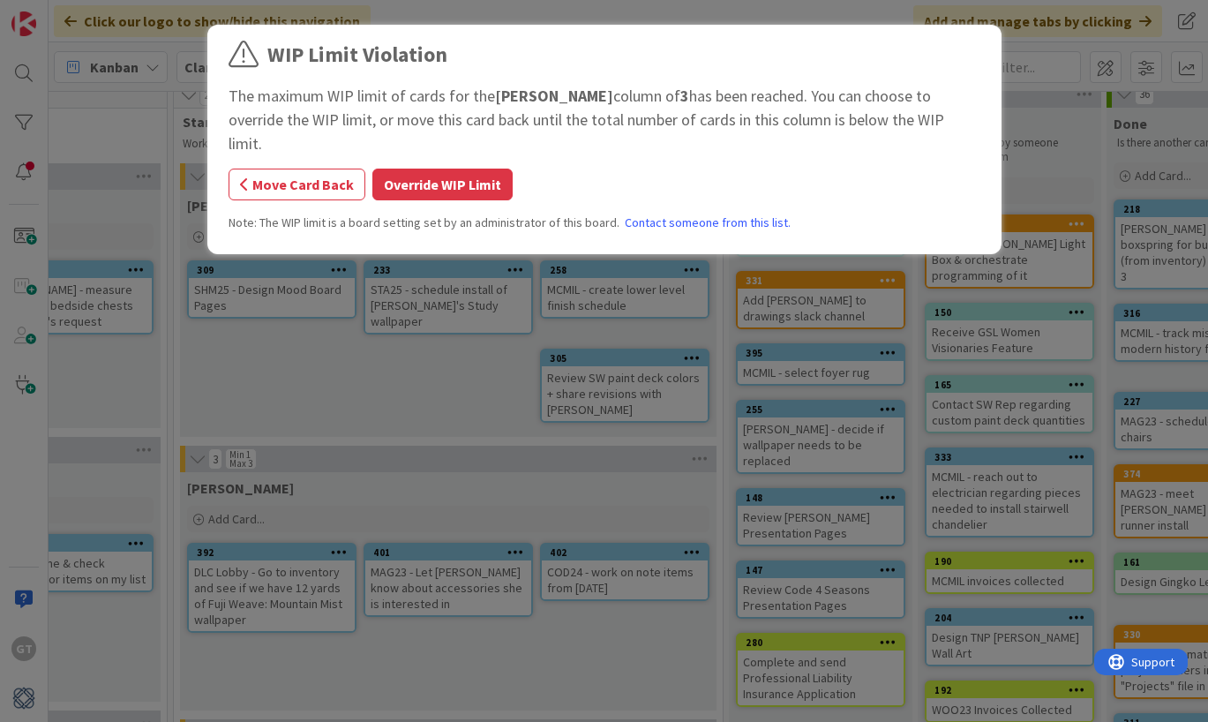
scroll to position [14, 1348]
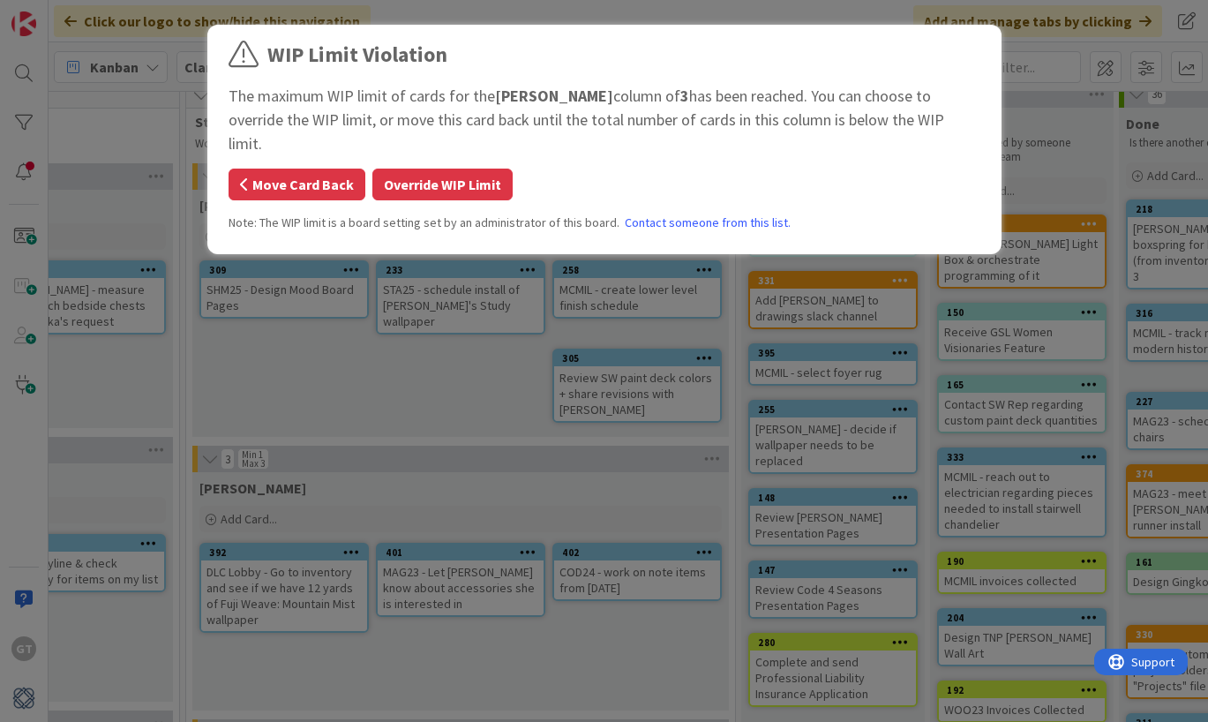
click at [325, 168] on button "Move Card Back" at bounding box center [296, 184] width 137 height 32
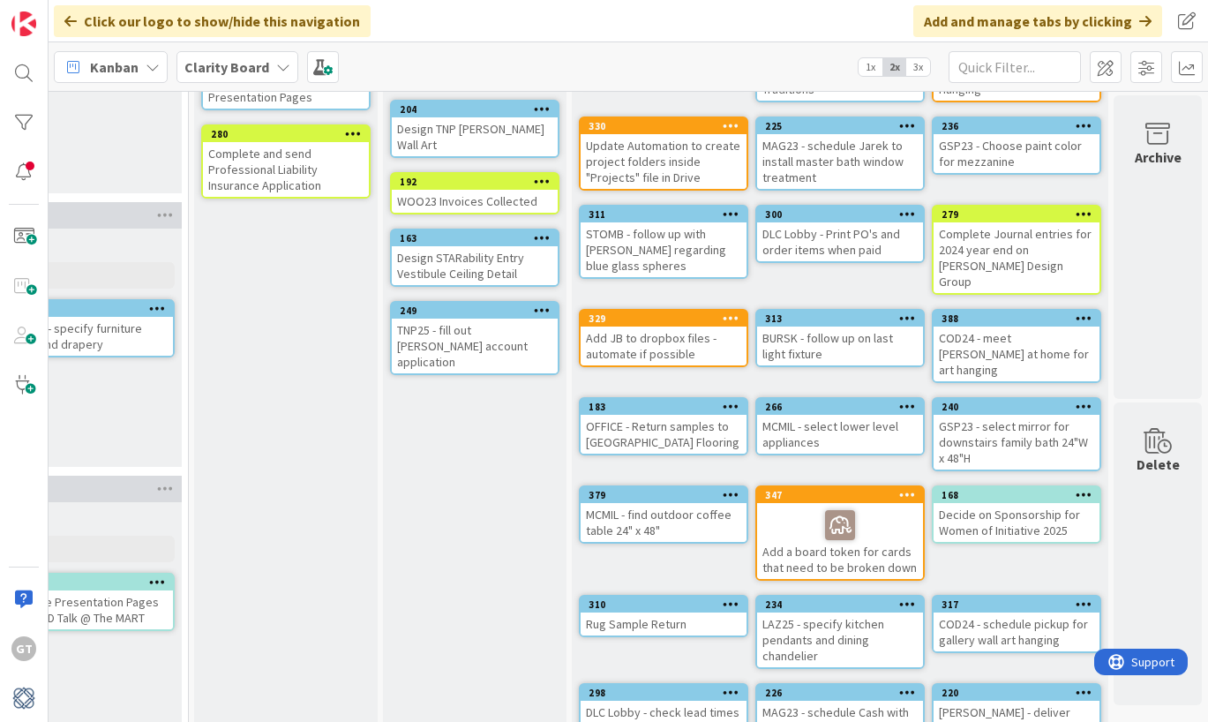
scroll to position [518, 1895]
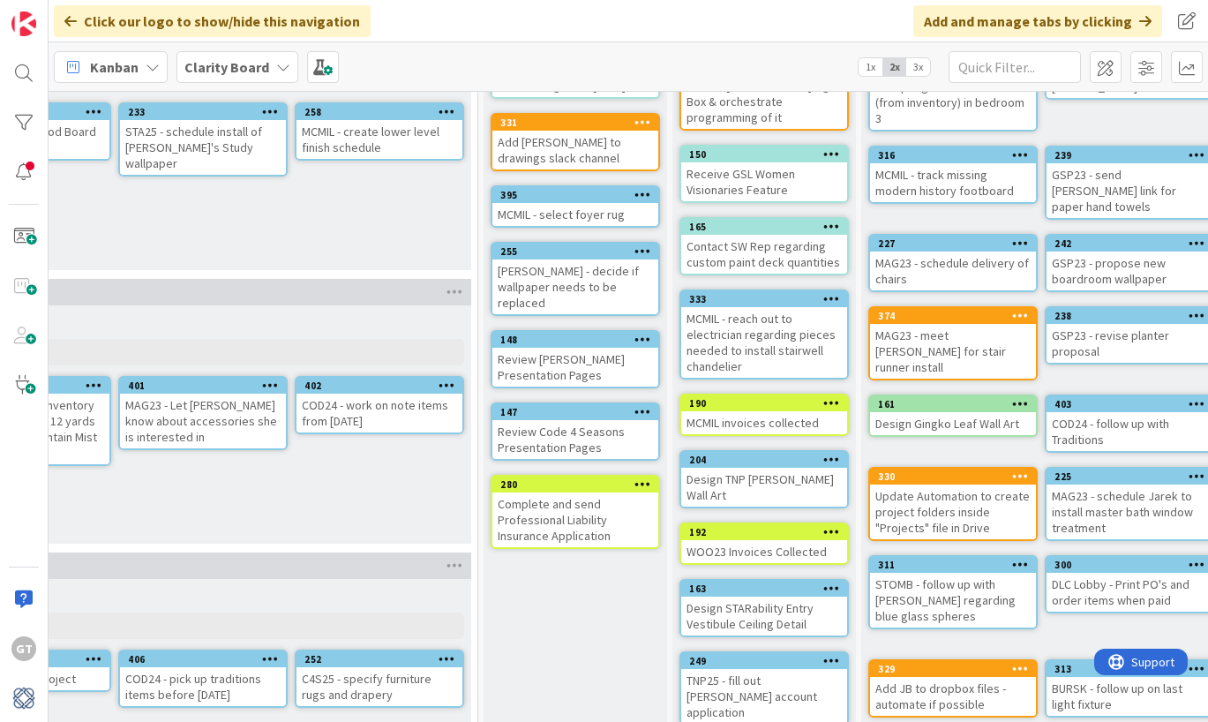
scroll to position [175, 1605]
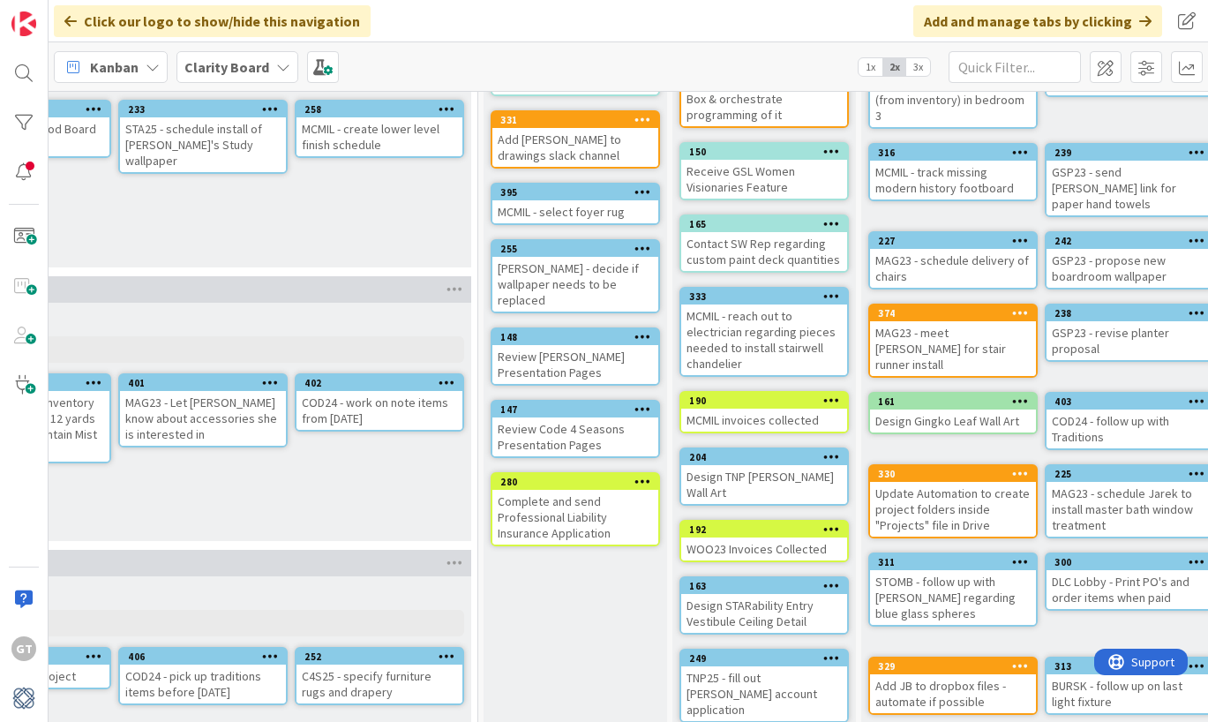
click at [786, 465] on div "Design TNP Moss Wall Art" at bounding box center [764, 484] width 166 height 39
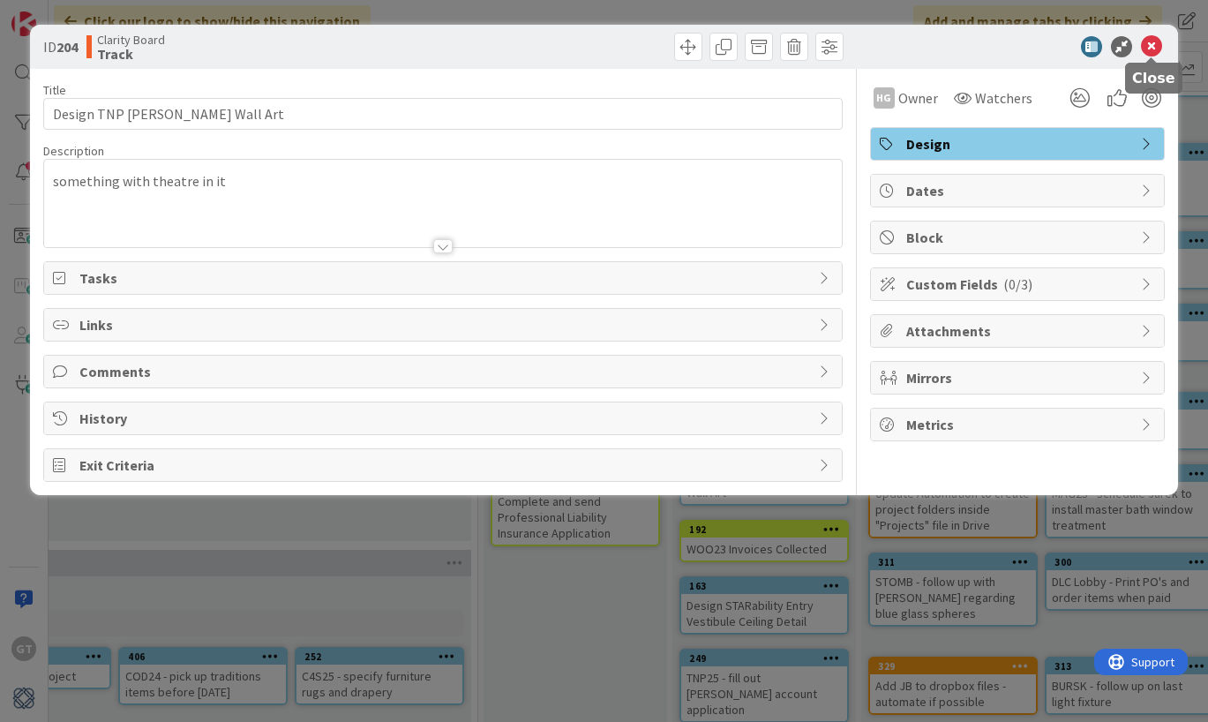
click at [1149, 54] on icon at bounding box center [1151, 46] width 21 height 21
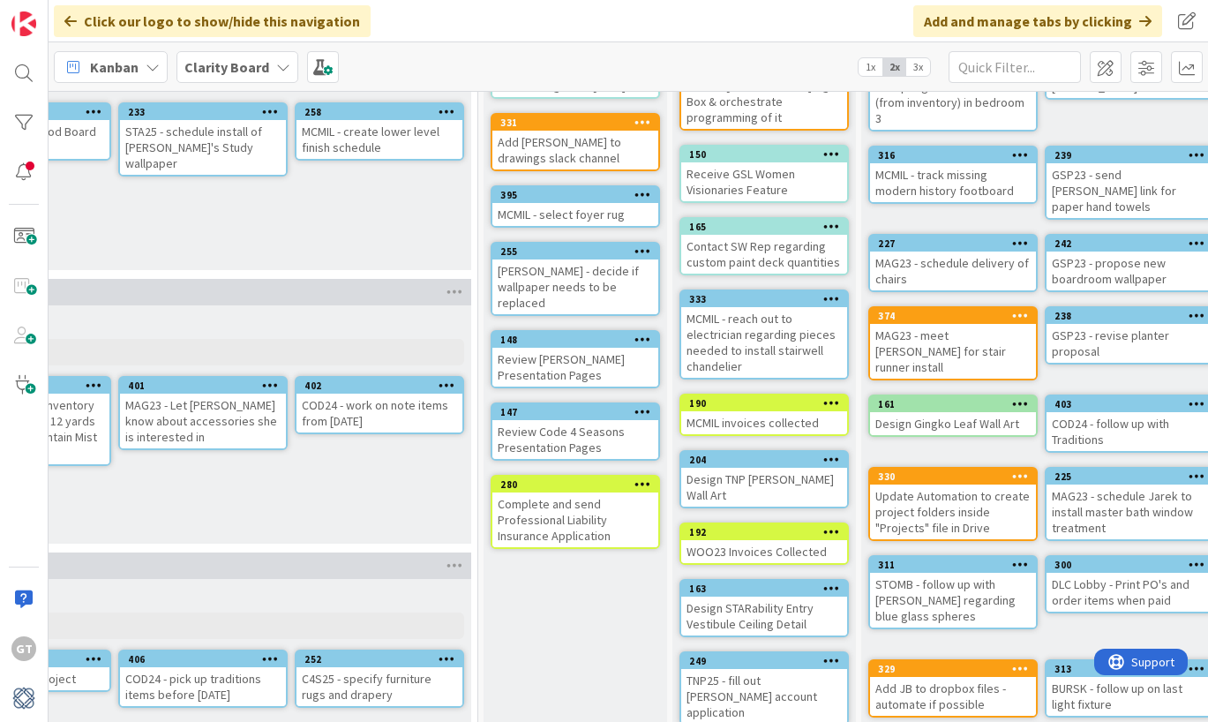
scroll to position [176, 1605]
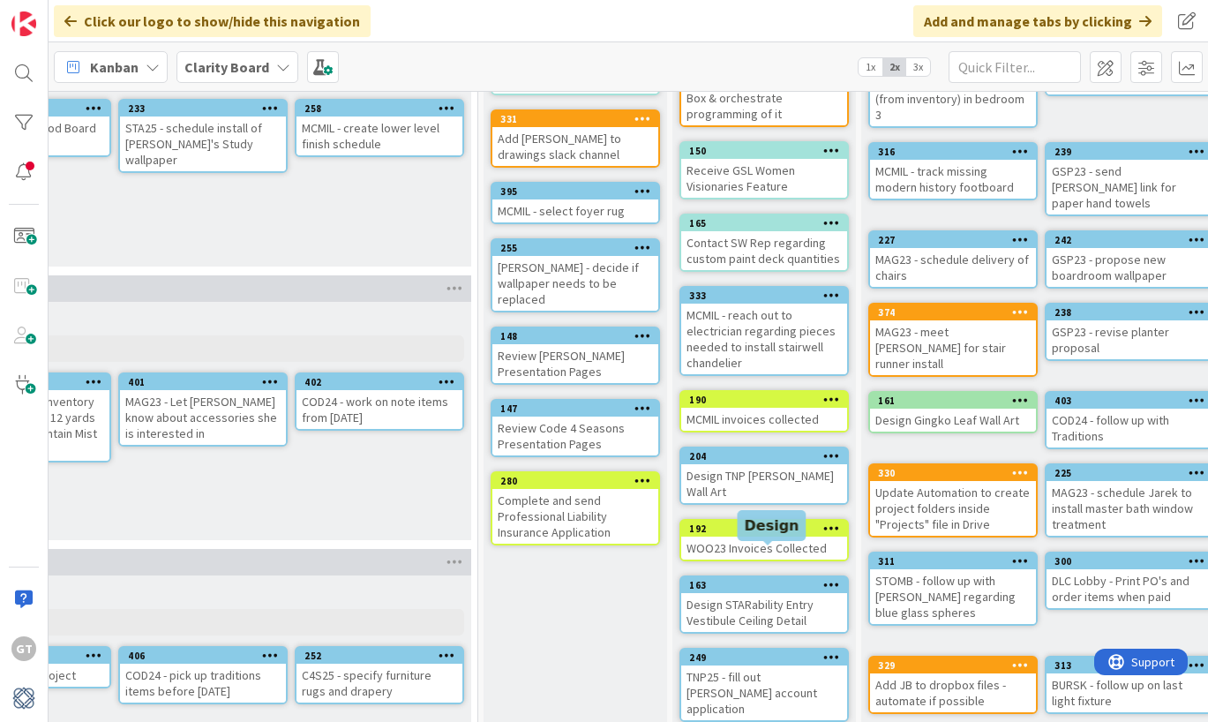
click at [767, 579] on div "163" at bounding box center [768, 585] width 158 height 12
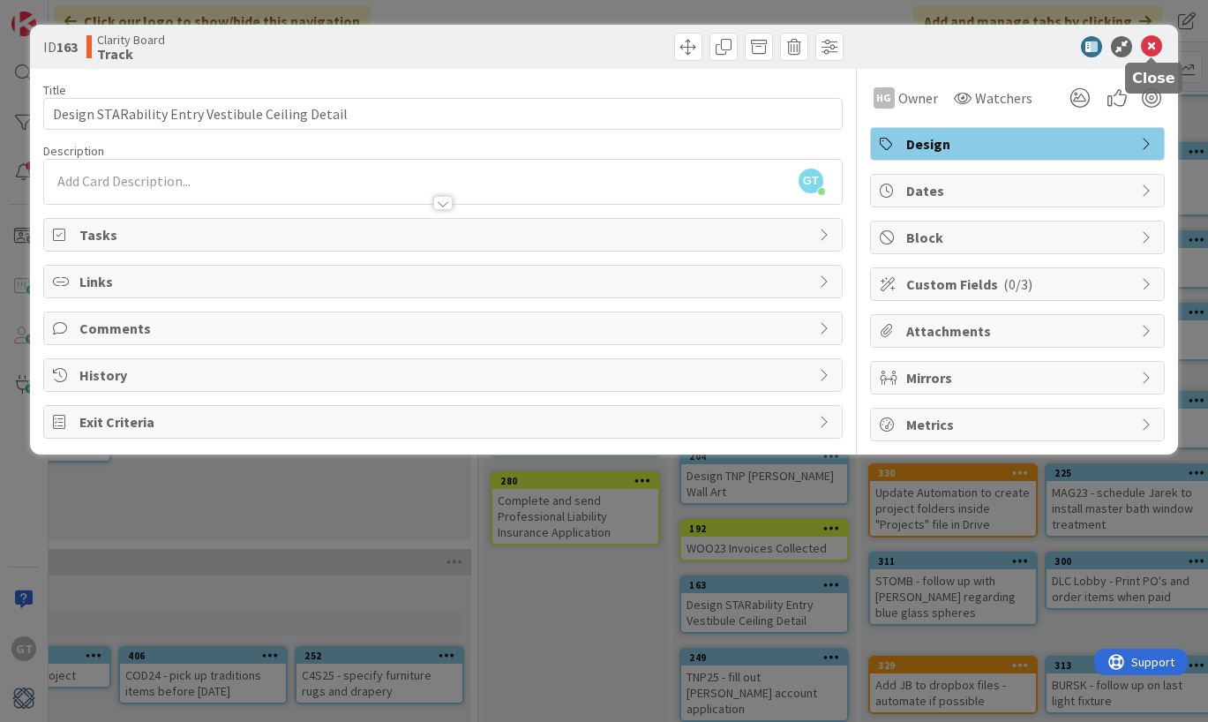
click at [1149, 48] on icon at bounding box center [1151, 46] width 21 height 21
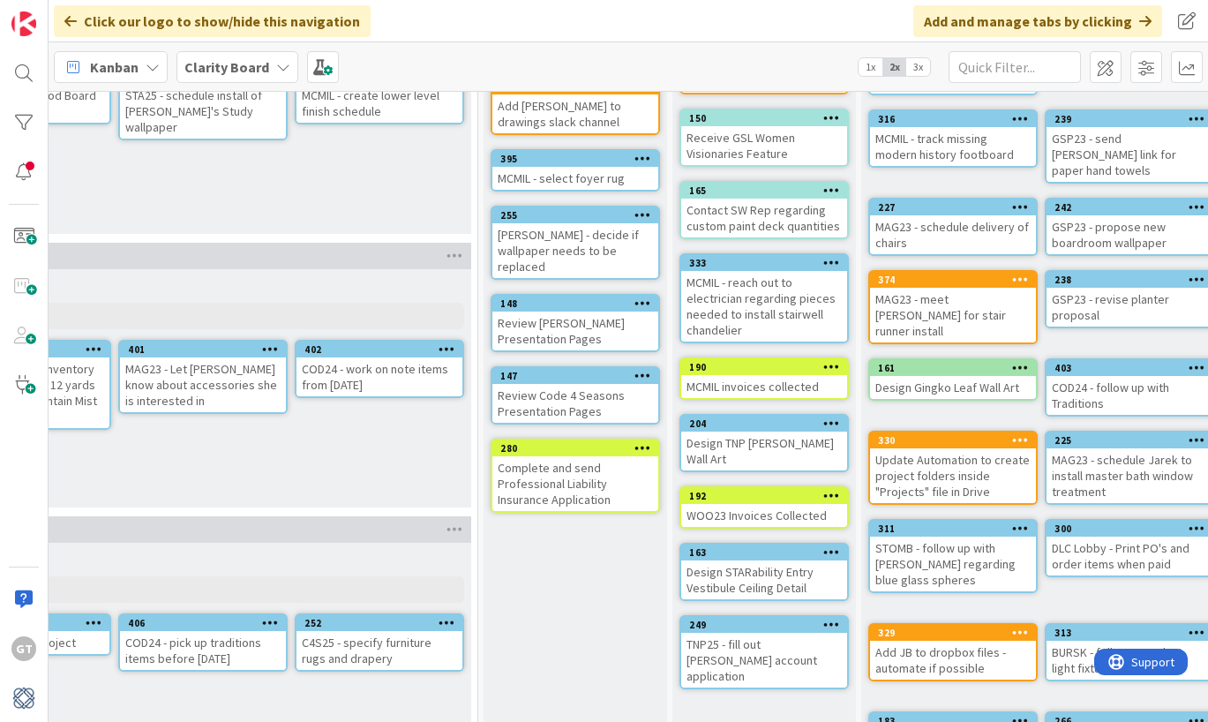
scroll to position [207, 1605]
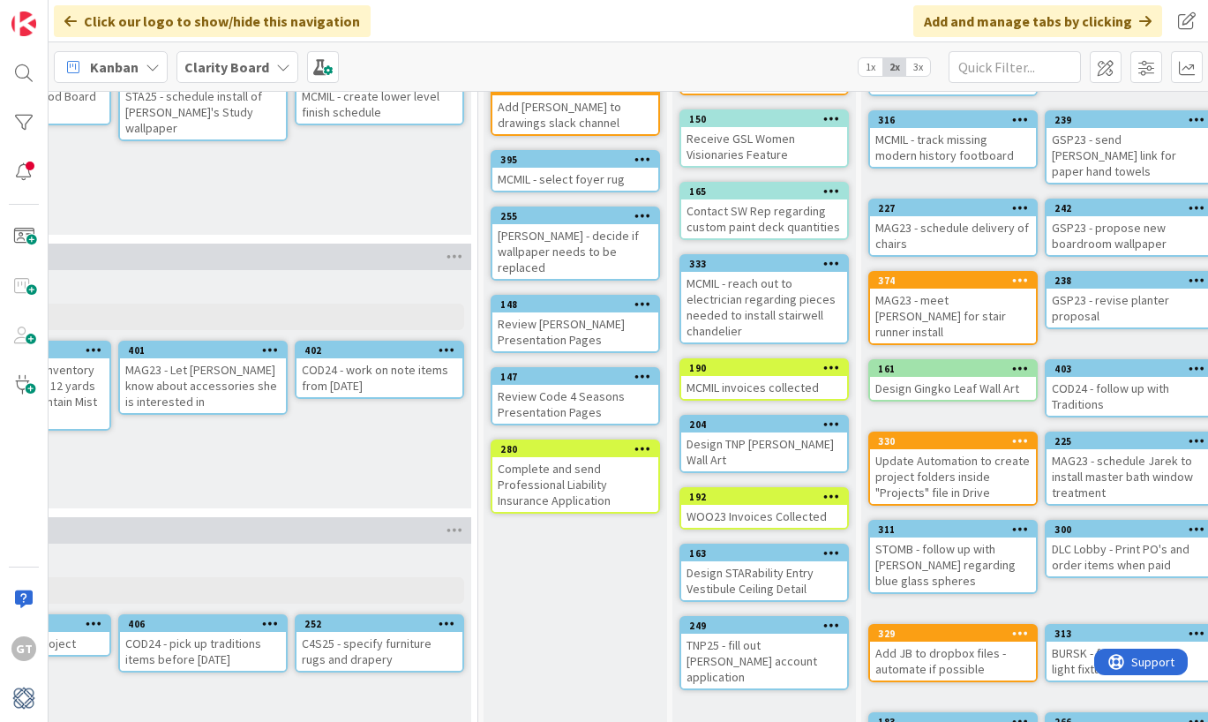
click at [771, 633] on div "TNP25 - fill out Bernhardt account application" at bounding box center [764, 660] width 166 height 55
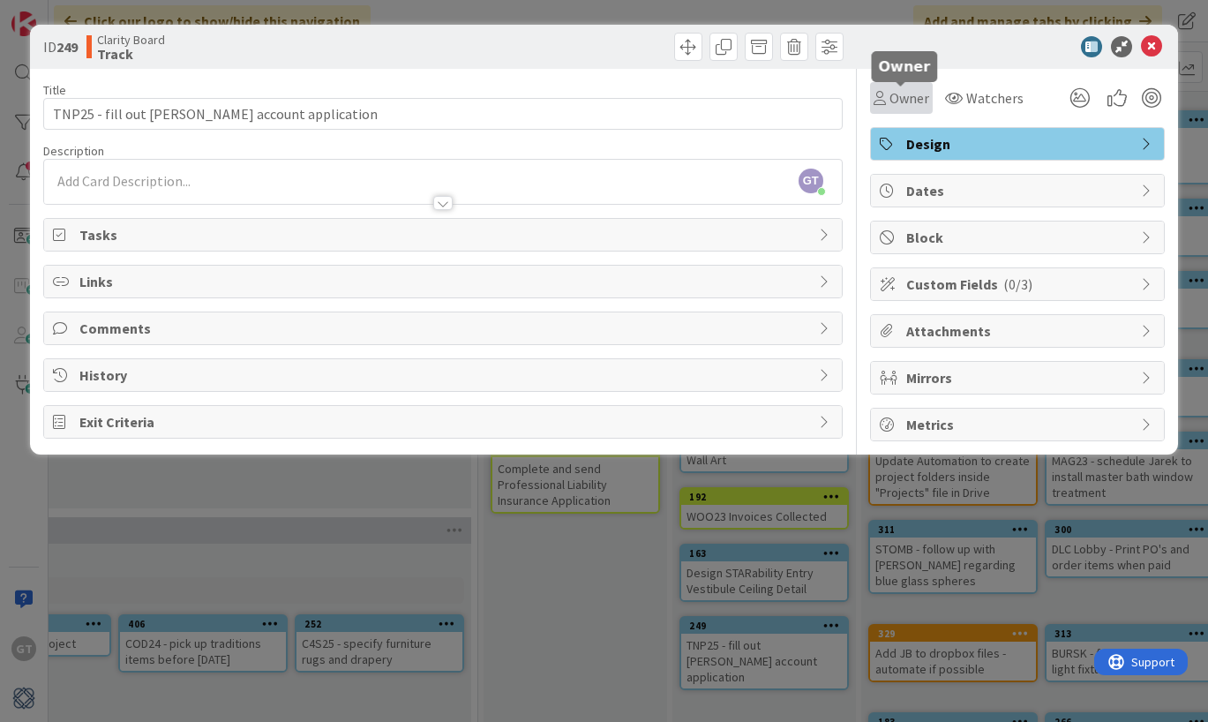
click at [907, 97] on span "Owner" at bounding box center [909, 97] width 40 height 21
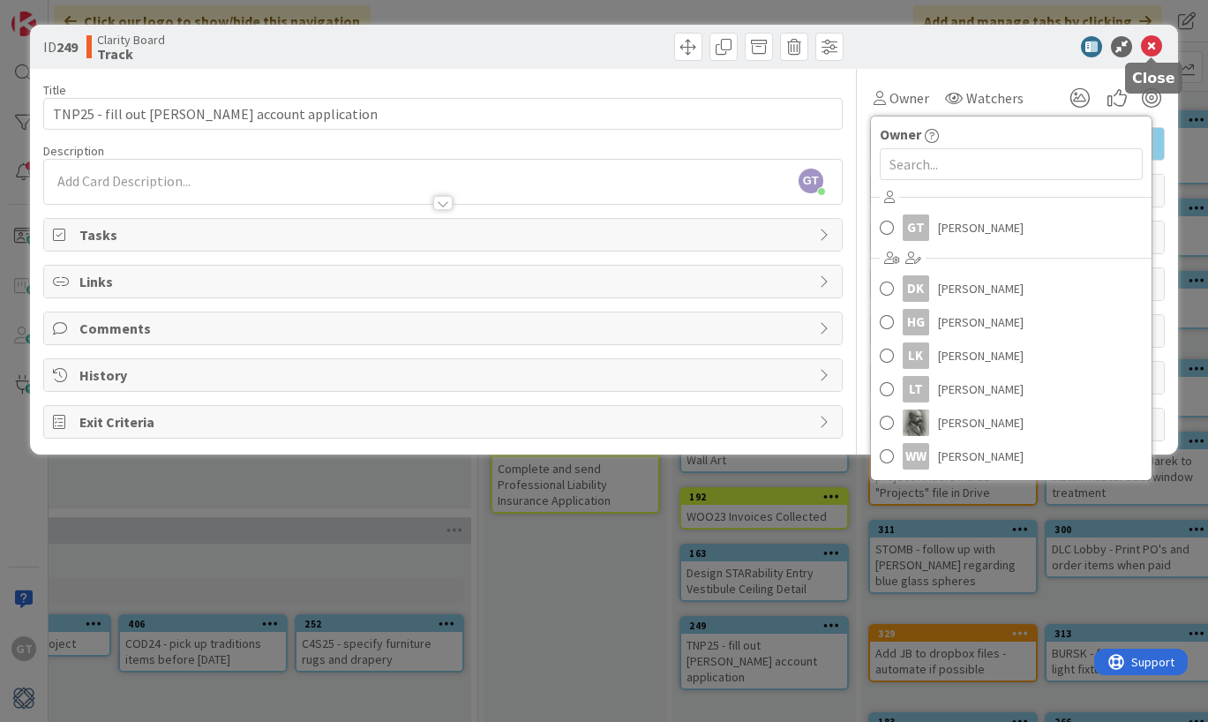
click at [1150, 42] on icon at bounding box center [1151, 46] width 21 height 21
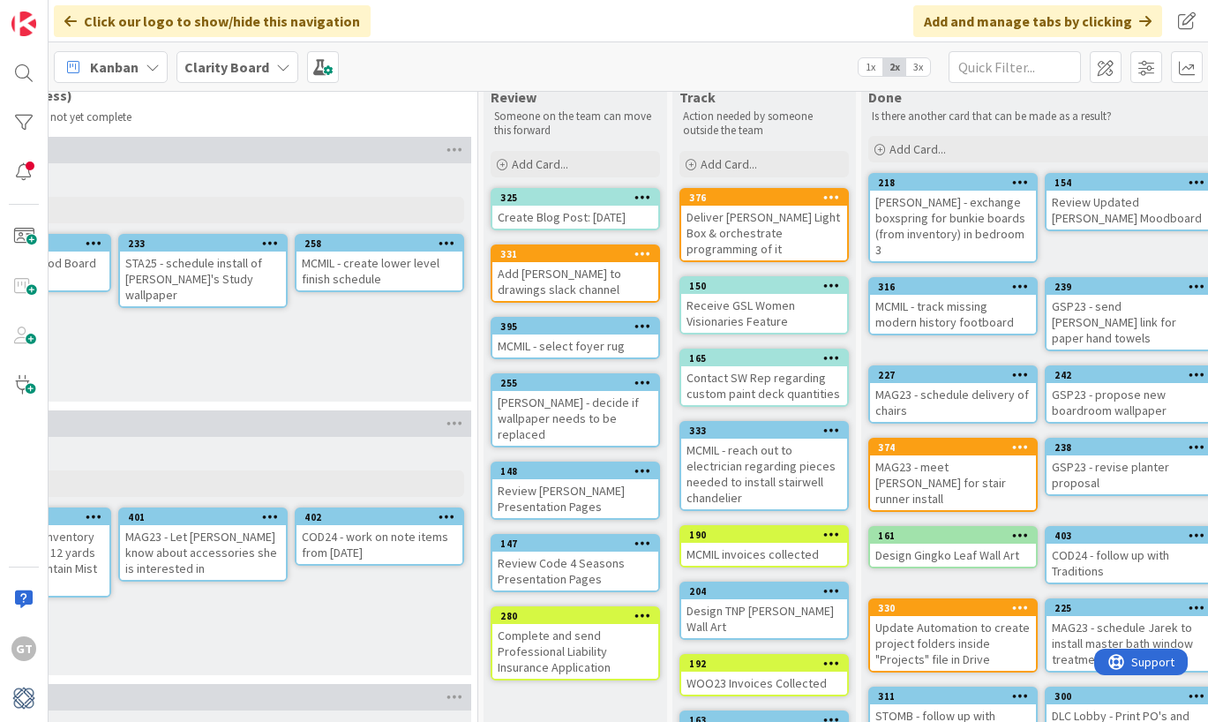
scroll to position [46, 1605]
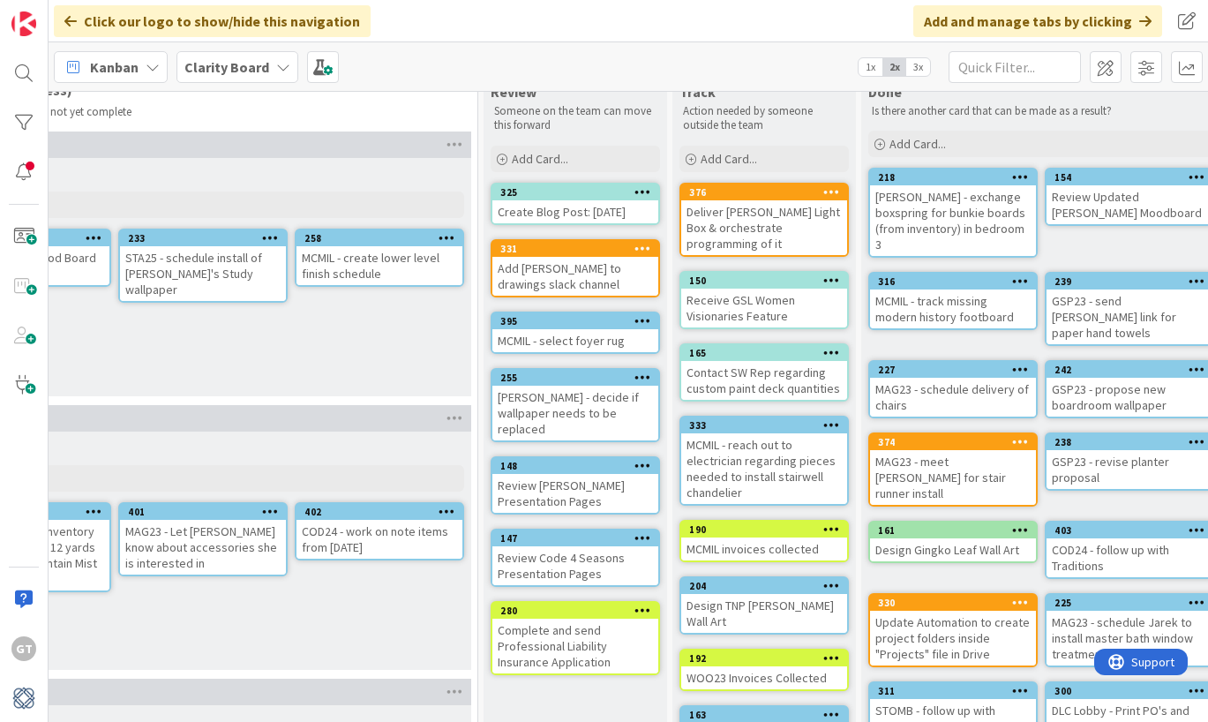
drag, startPoint x: 568, startPoint y: 475, endPoint x: 551, endPoint y: 474, distance: 16.8
click at [551, 474] on div "Review Thodos Presentation Pages" at bounding box center [575, 493] width 166 height 39
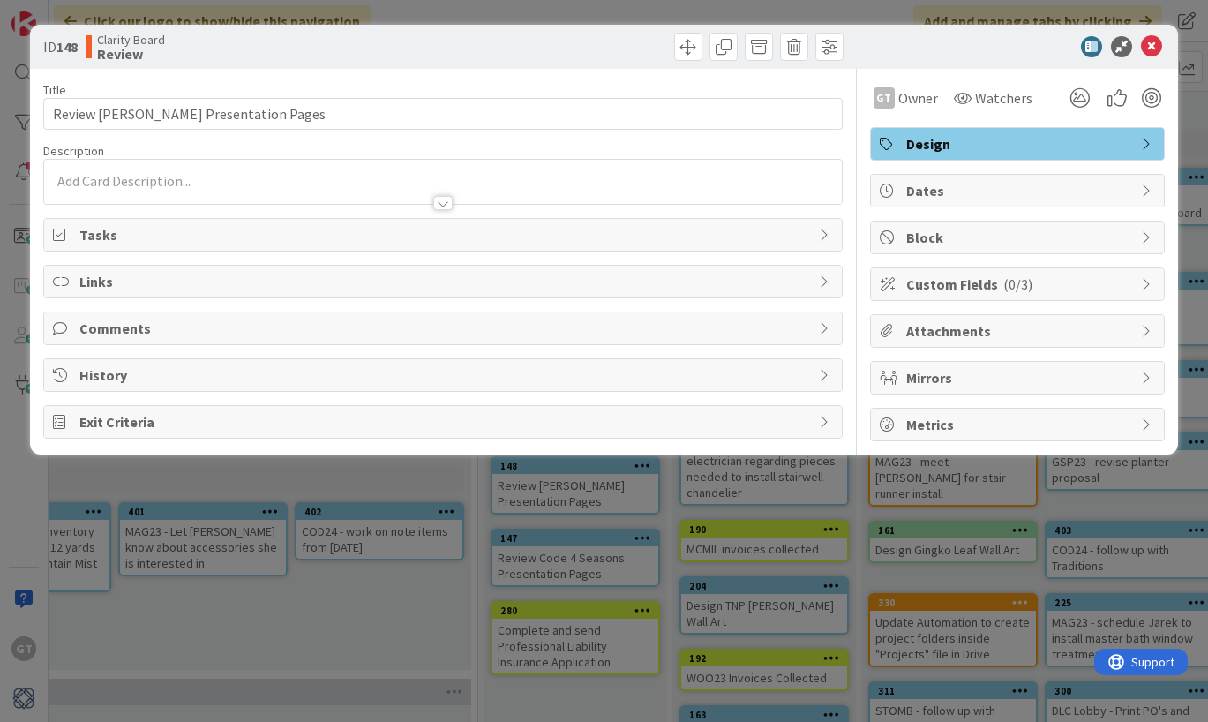
click at [572, 474] on div "ID 148 Clarity Board Review Title 32 / 128 Review Thodos Presentation Pages Des…" at bounding box center [604, 361] width 1208 height 722
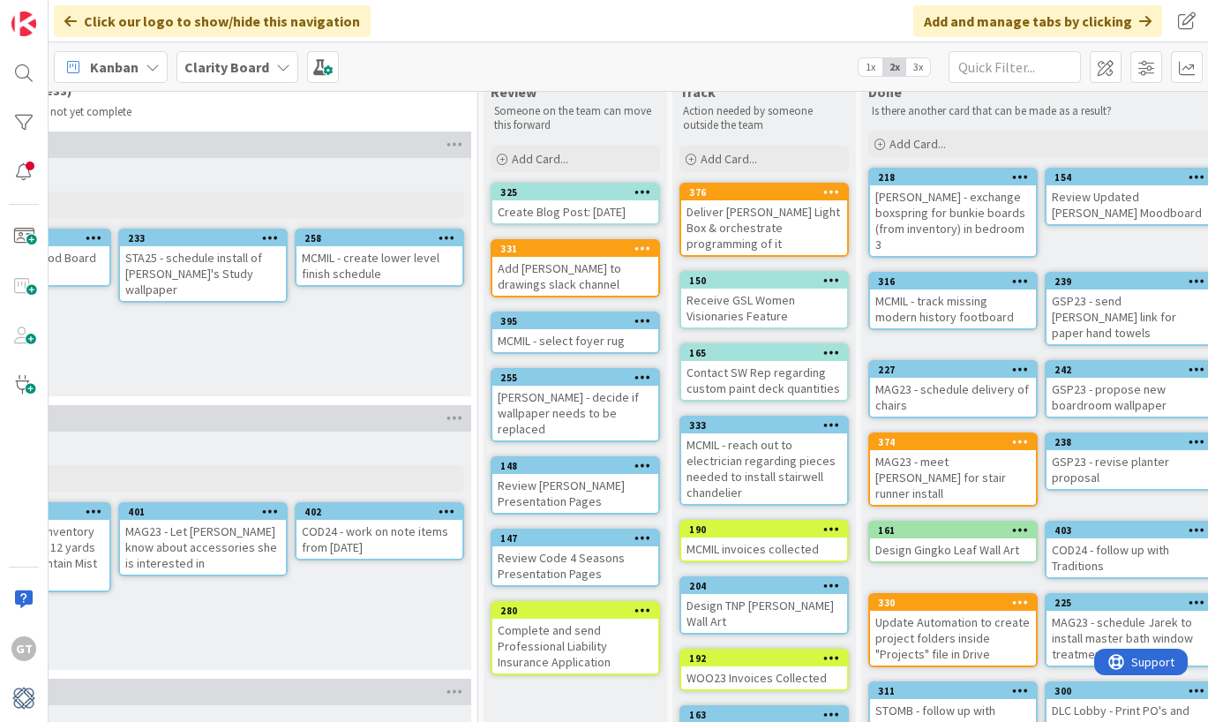
click at [611, 474] on div "Review Thodos Presentation Pages" at bounding box center [575, 493] width 166 height 39
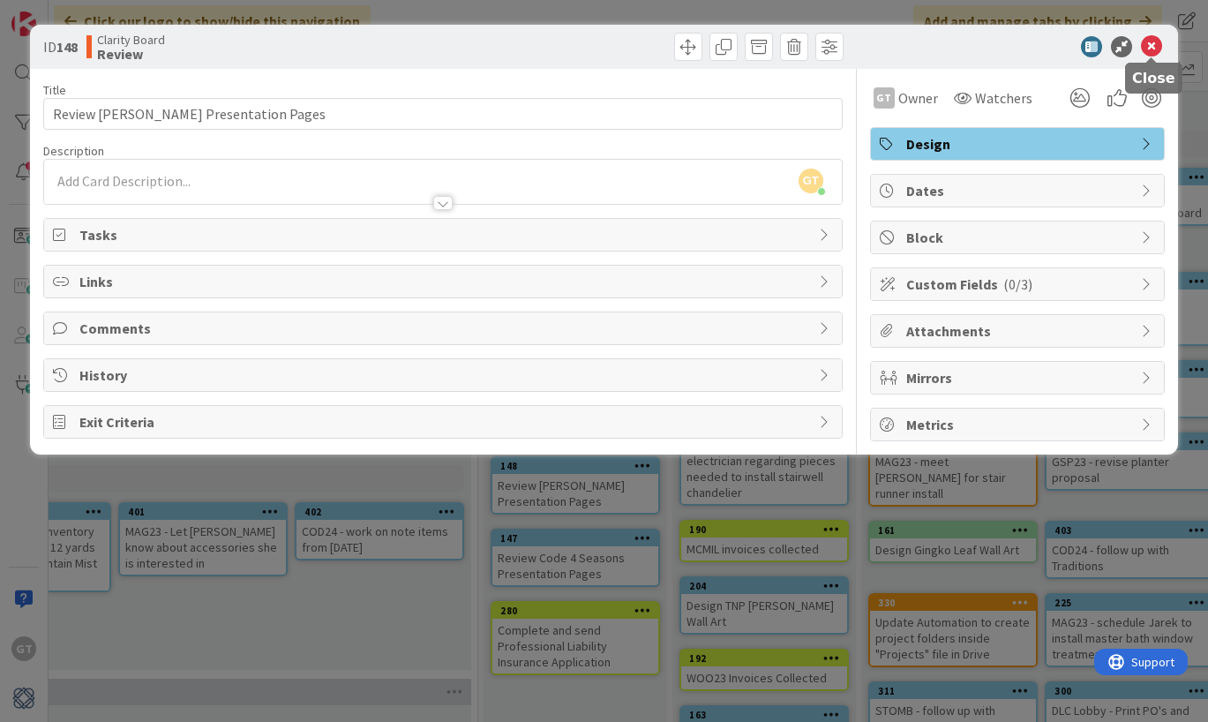
click at [1150, 52] on icon at bounding box center [1151, 46] width 21 height 21
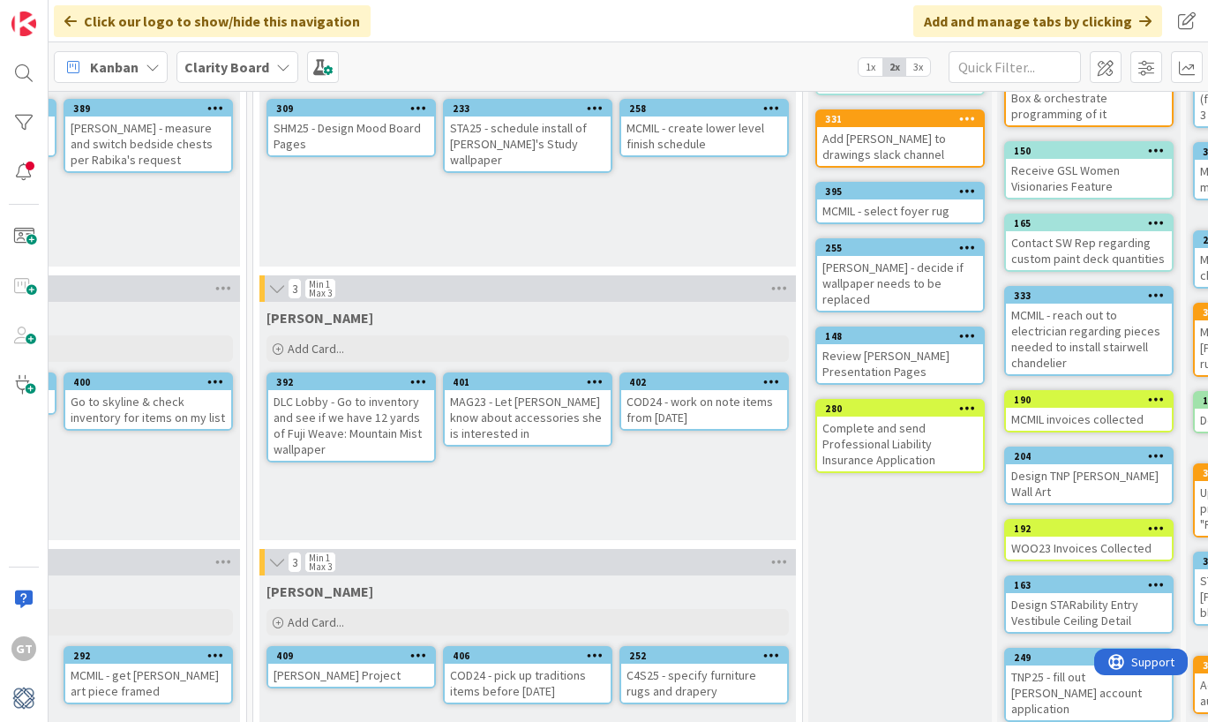
scroll to position [176, 1276]
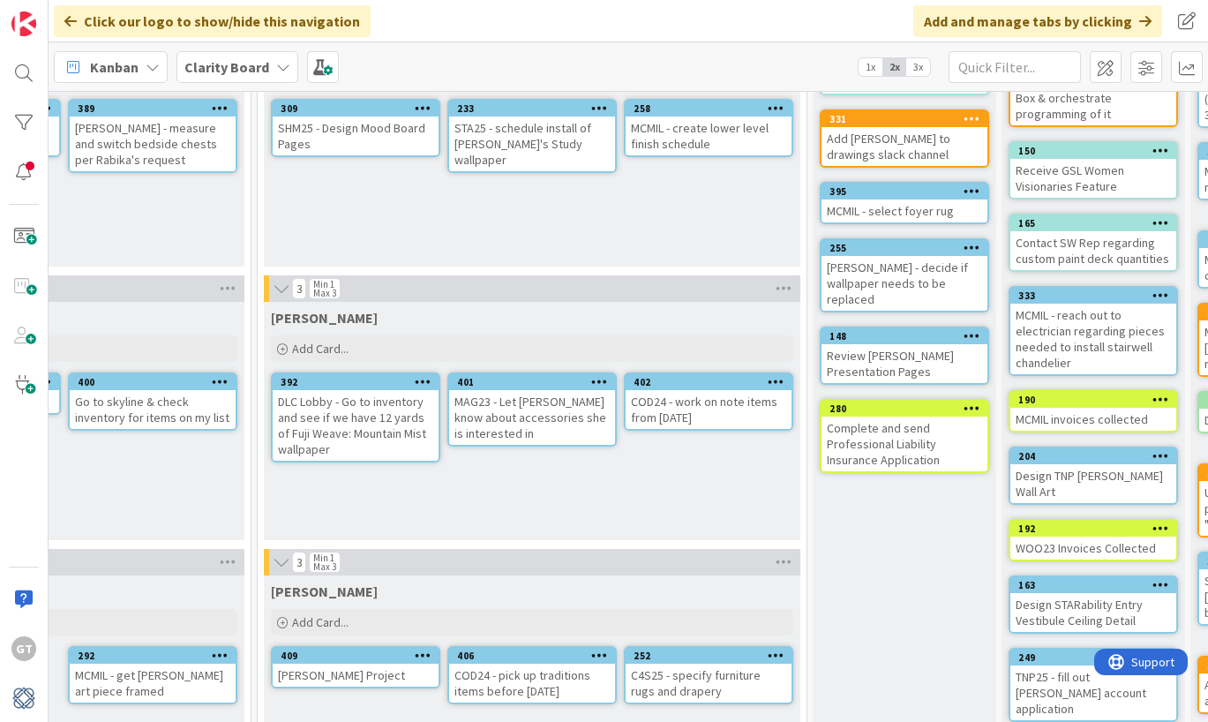
click at [571, 401] on div "MAG23 - Let Kathy know about accessories she is interested in" at bounding box center [532, 417] width 166 height 55
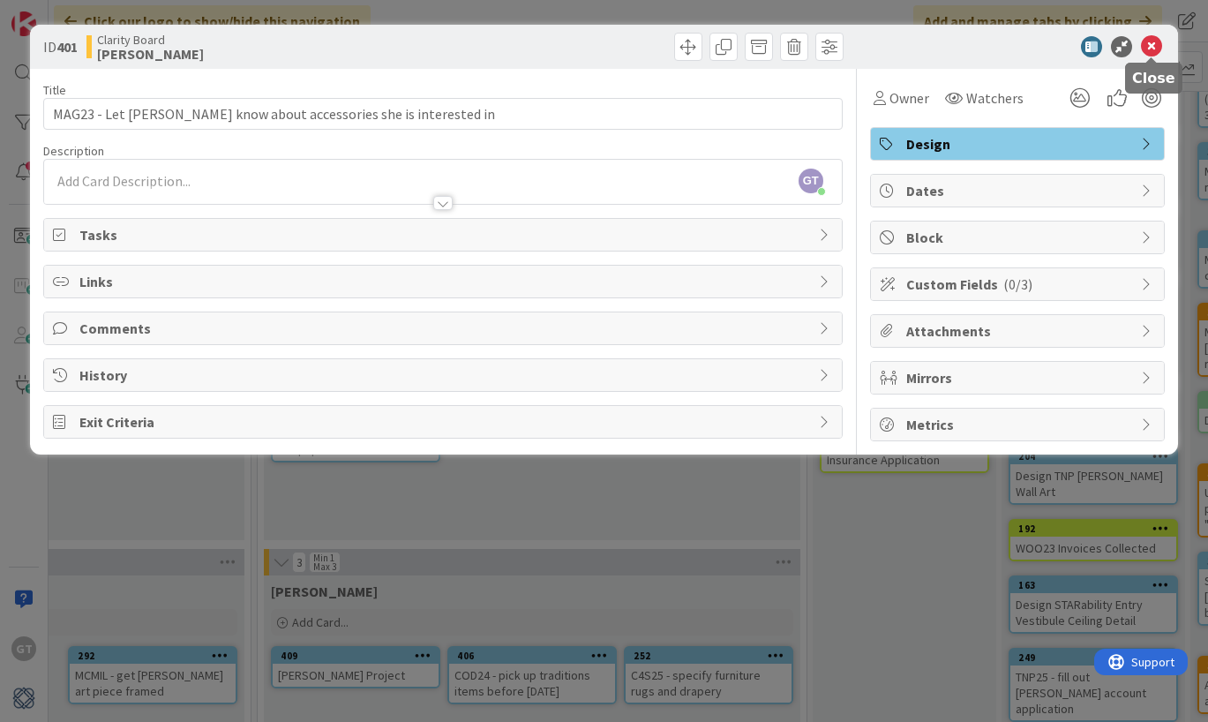
click at [1161, 45] on icon at bounding box center [1151, 46] width 21 height 21
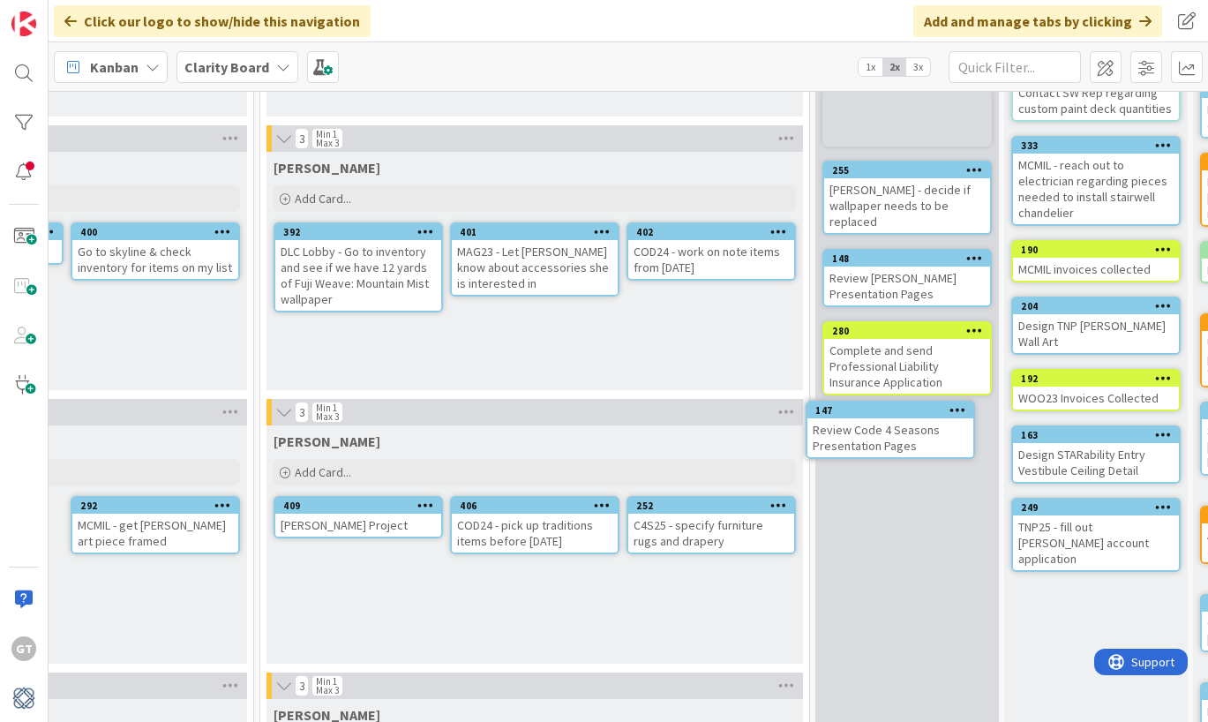
scroll to position [326, 1276]
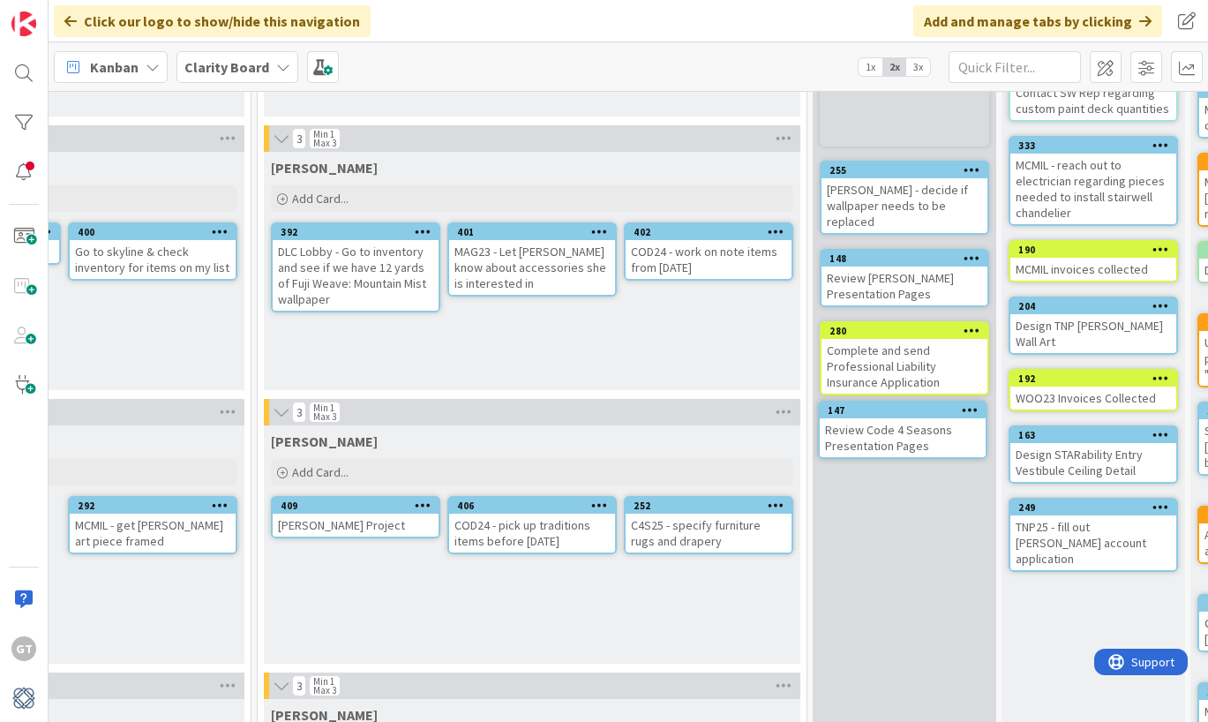
drag, startPoint x: 230, startPoint y: 251, endPoint x: 272, endPoint y: 251, distance: 41.5
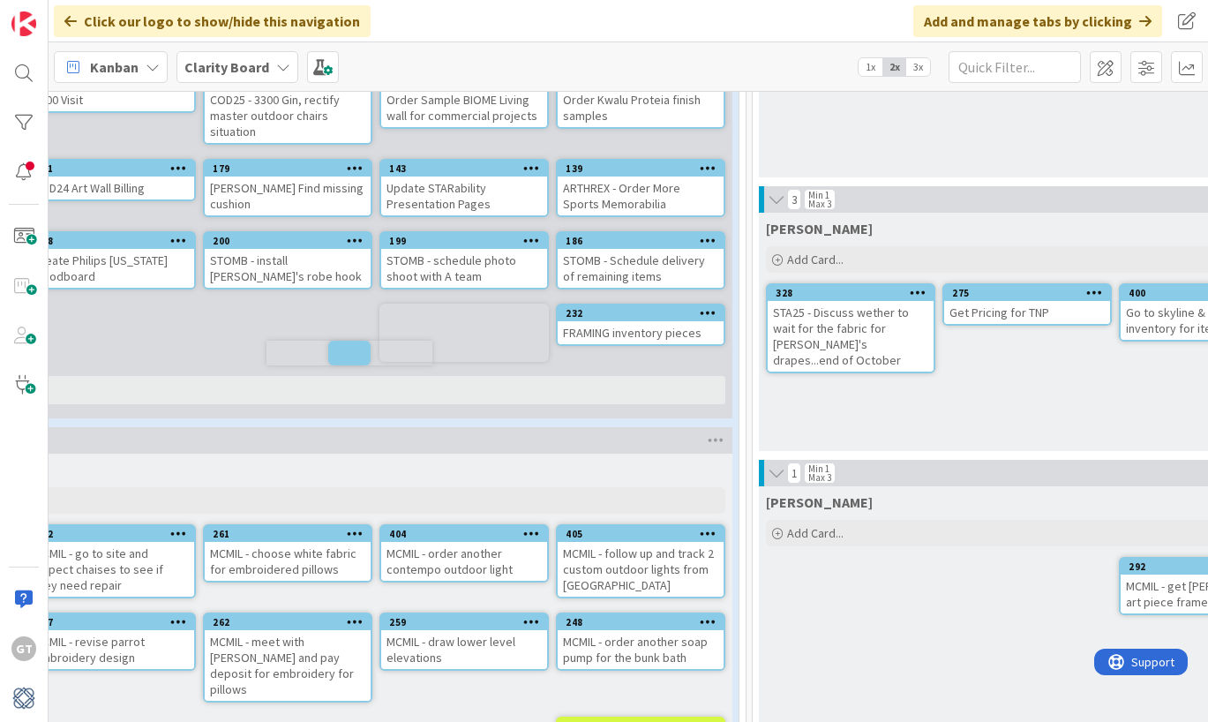
scroll to position [265, 225]
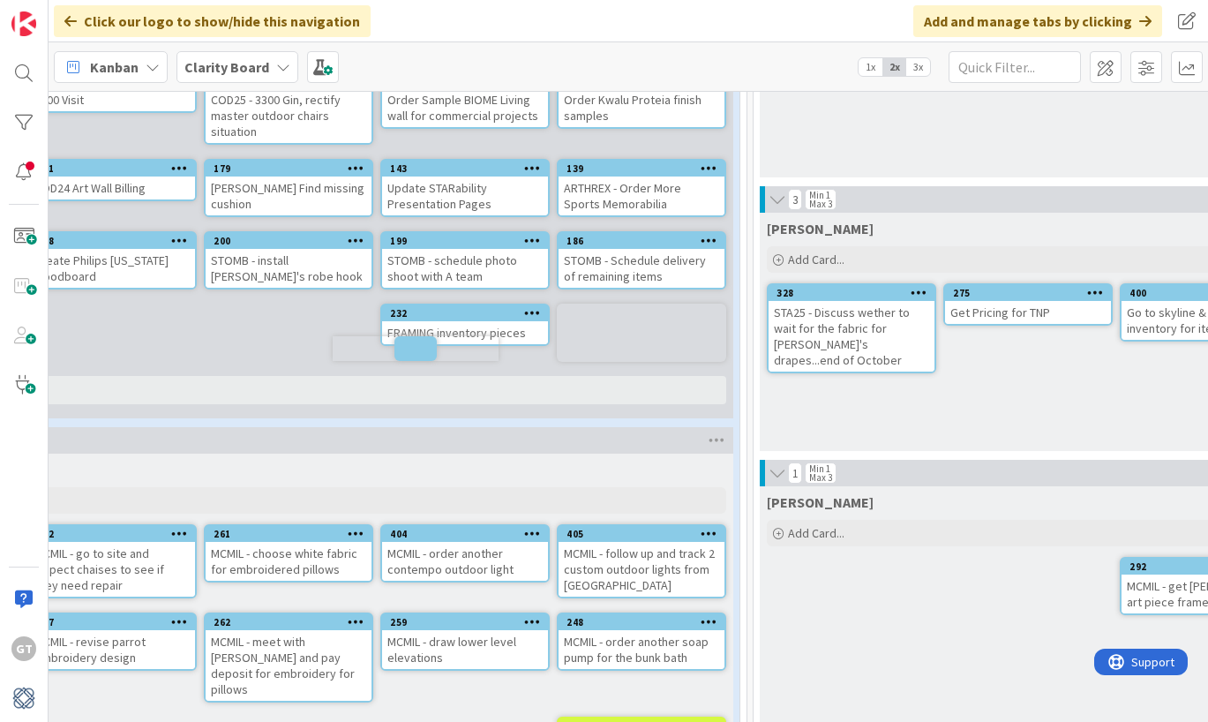
drag, startPoint x: 919, startPoint y: 270, endPoint x: 872, endPoint y: 270, distance: 47.6
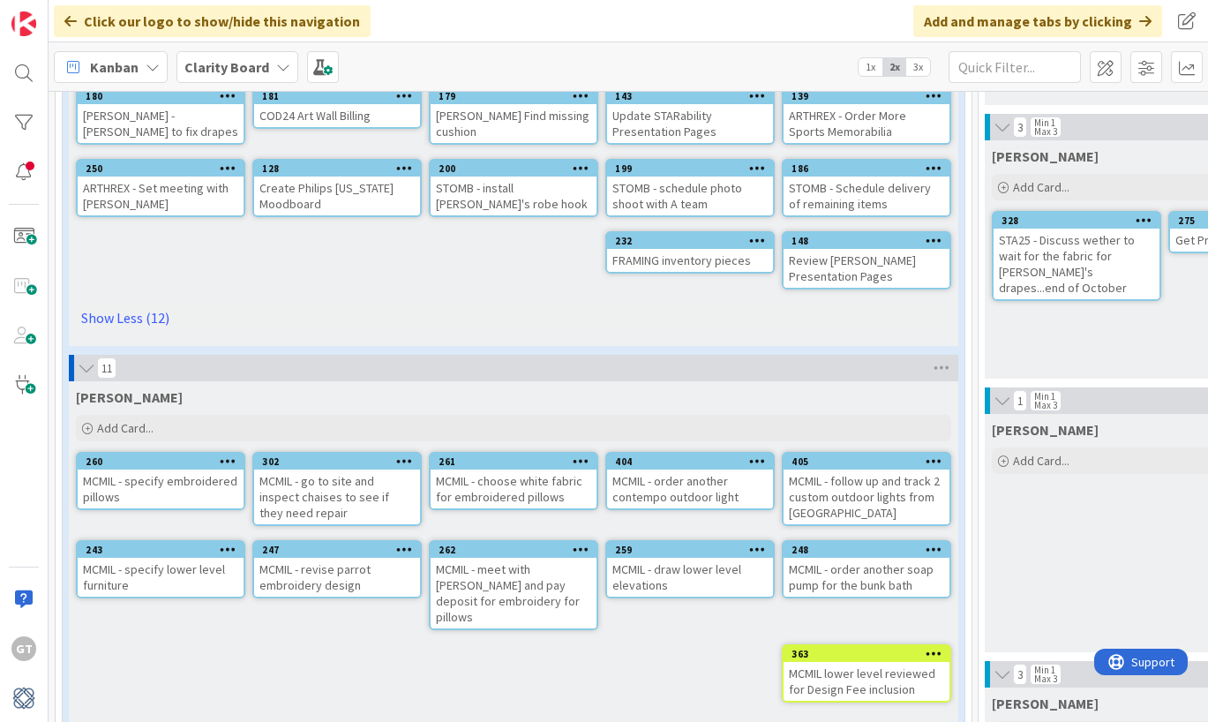
scroll to position [326, 0]
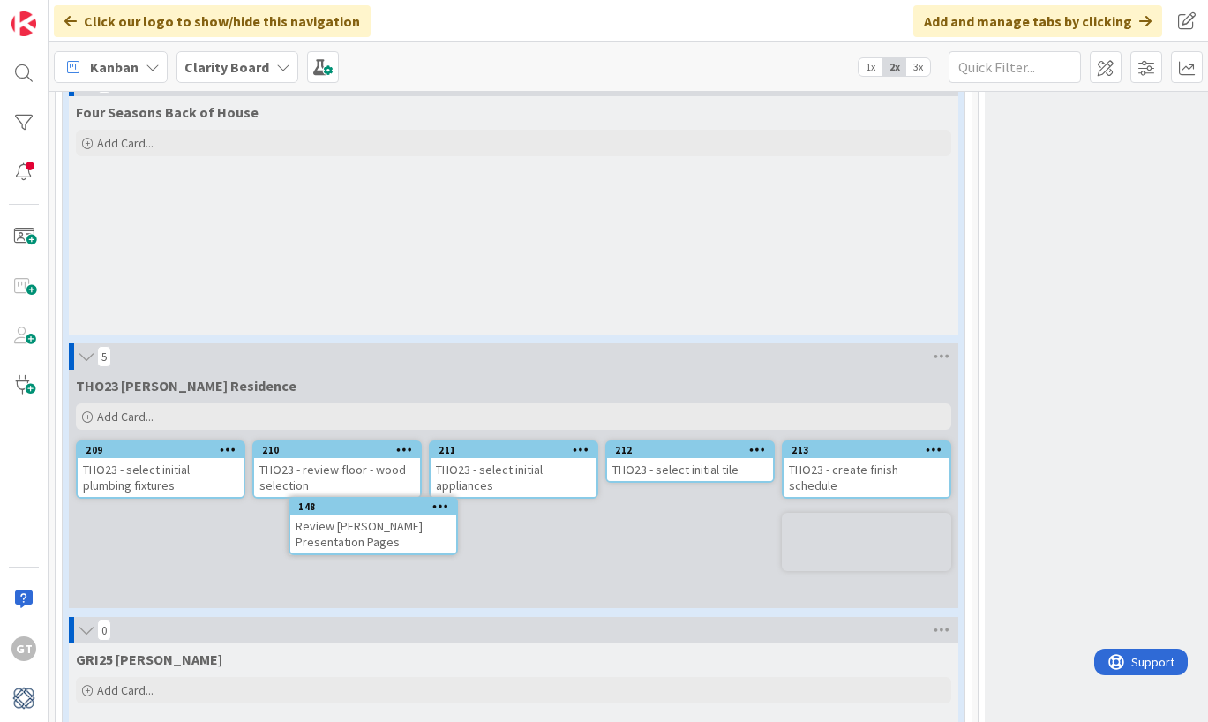
drag, startPoint x: 819, startPoint y: 281, endPoint x: 777, endPoint y: 311, distance: 51.7
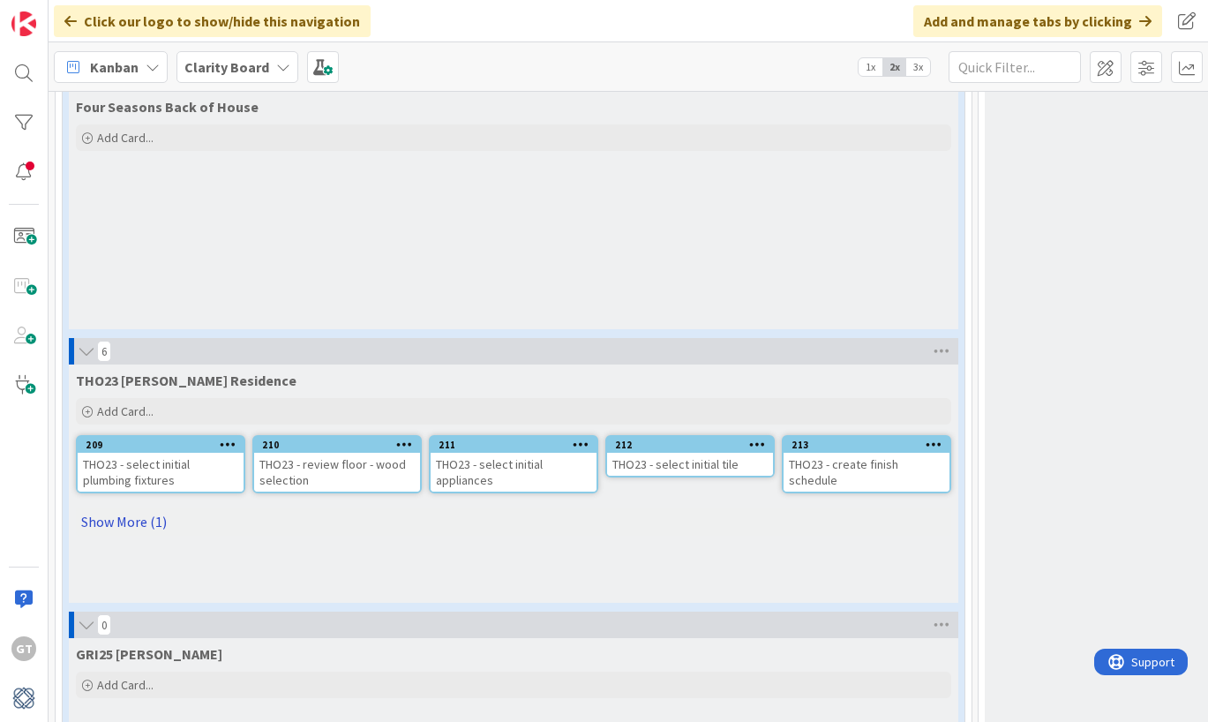
click at [113, 507] on link "Show More (1)" at bounding box center [513, 521] width 875 height 28
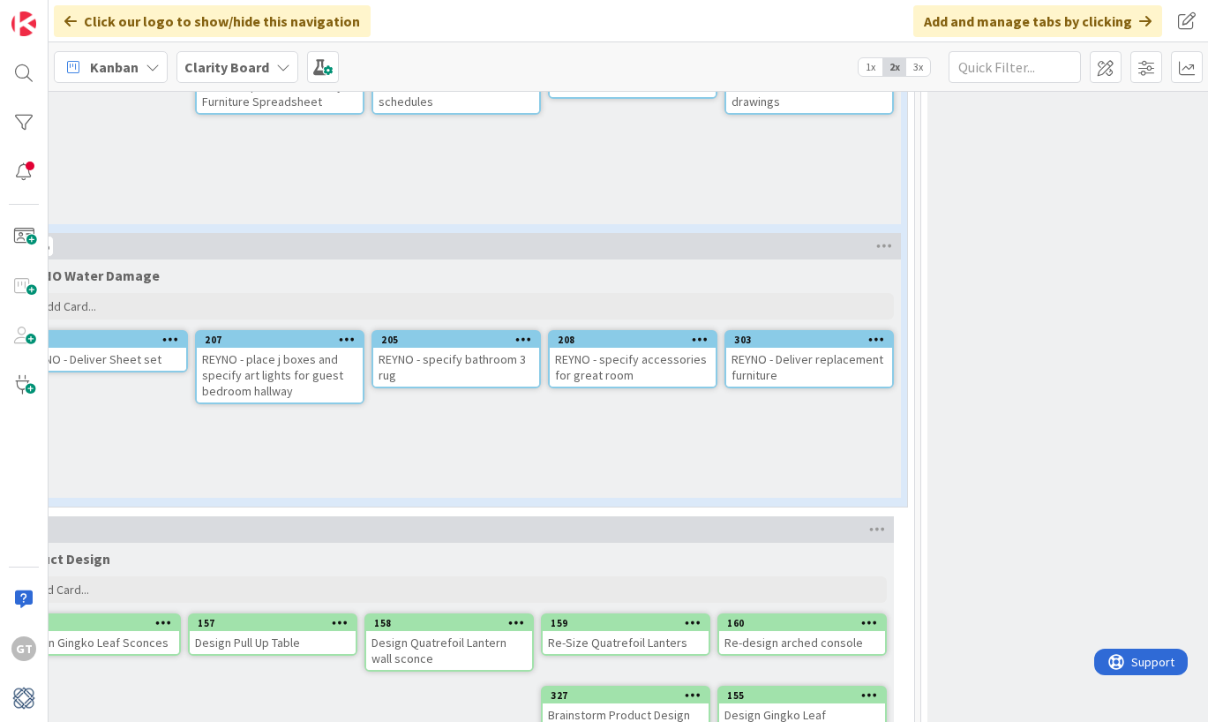
scroll to position [4878, 0]
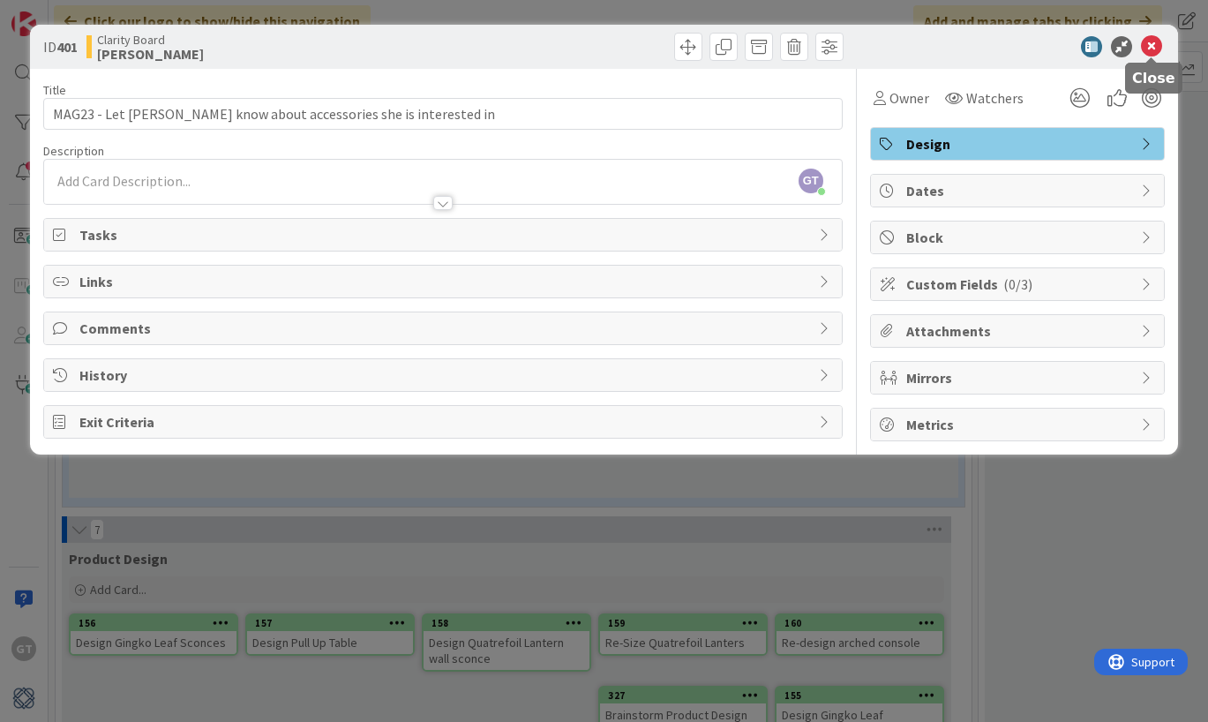
click at [1147, 50] on icon at bounding box center [1151, 46] width 21 height 21
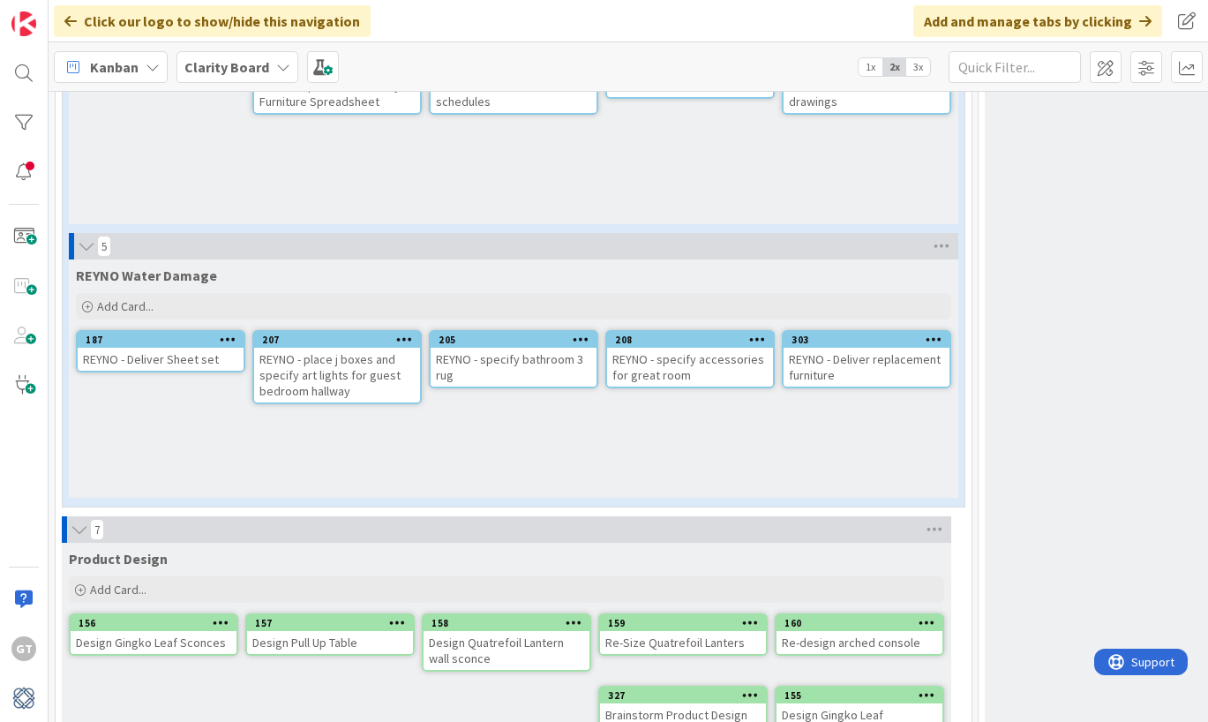
type textarea "x"
